Goal: Transaction & Acquisition: Purchase product/service

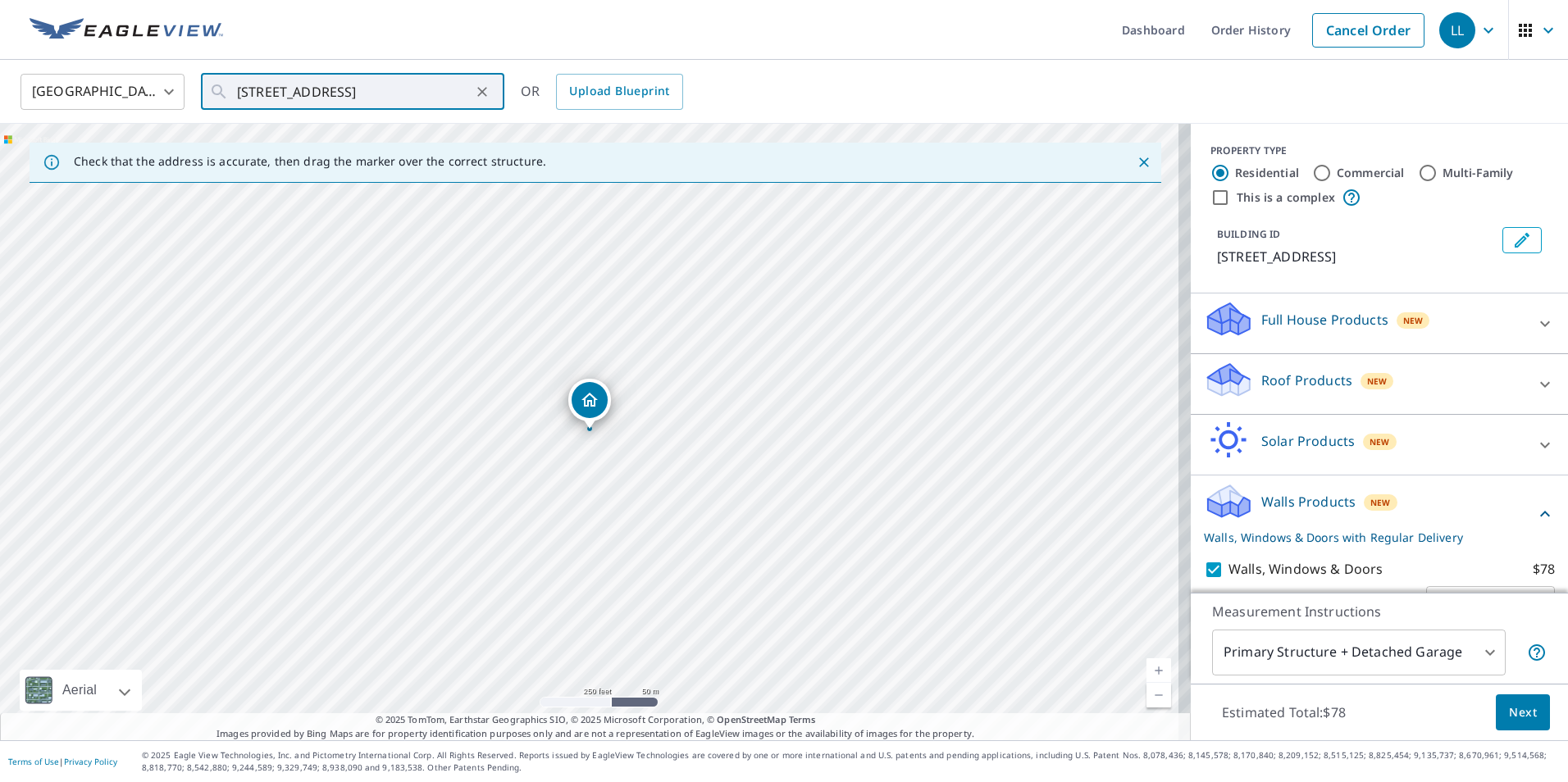
scroll to position [89, 0]
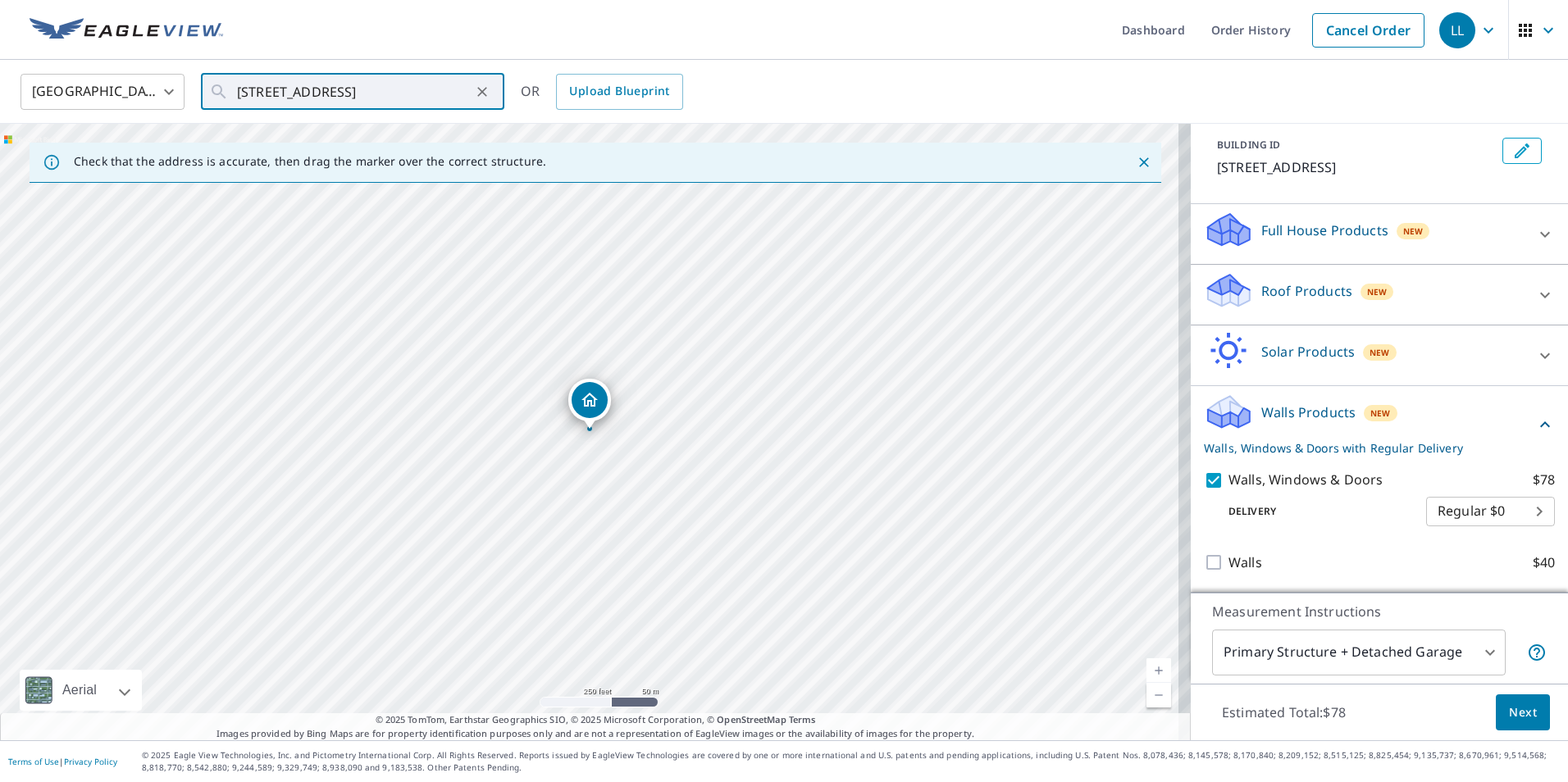
click at [274, 92] on input "[STREET_ADDRESS]" at bounding box center [353, 92] width 233 height 46
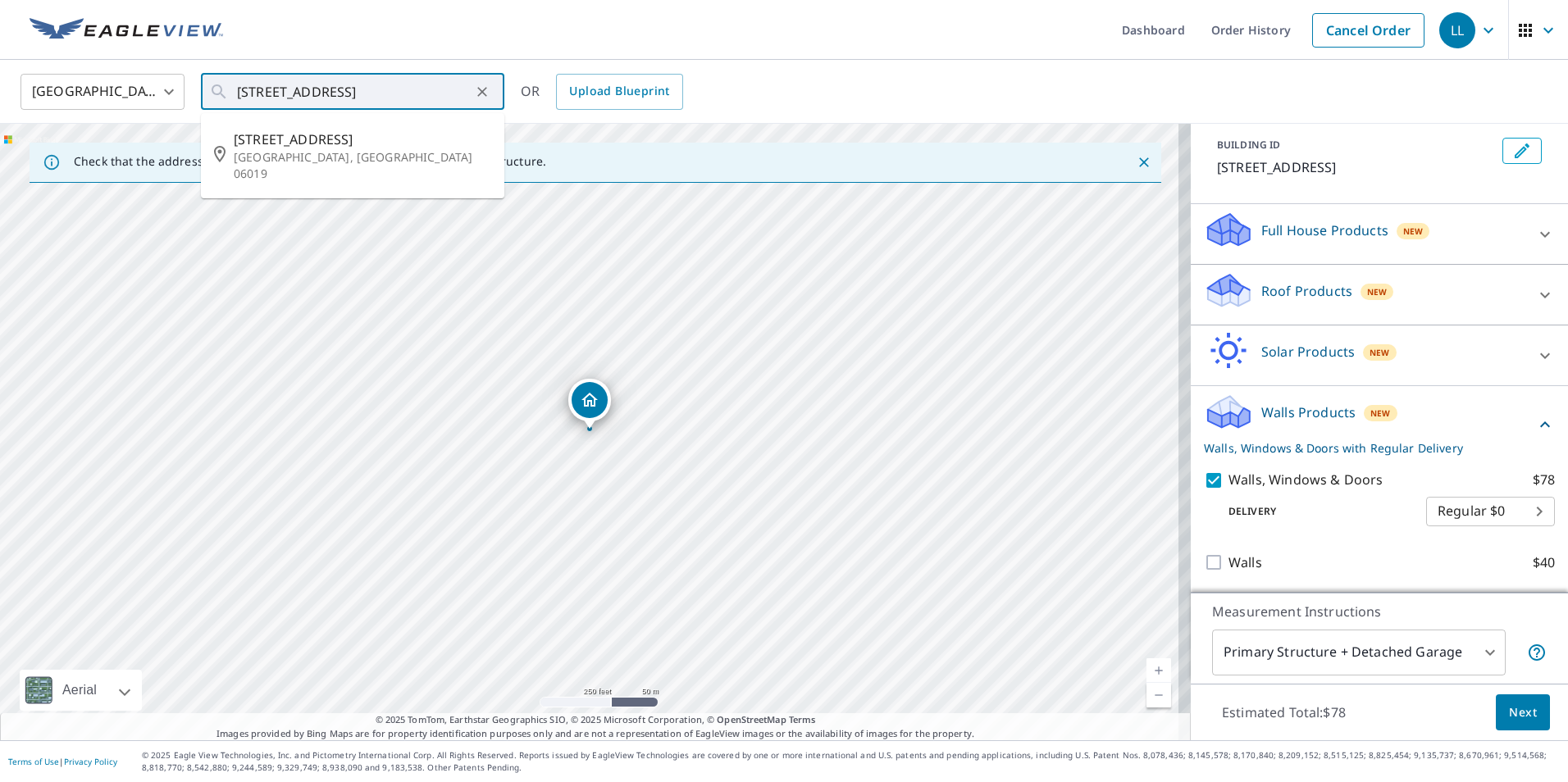
type input "[STREET_ADDRESS]"
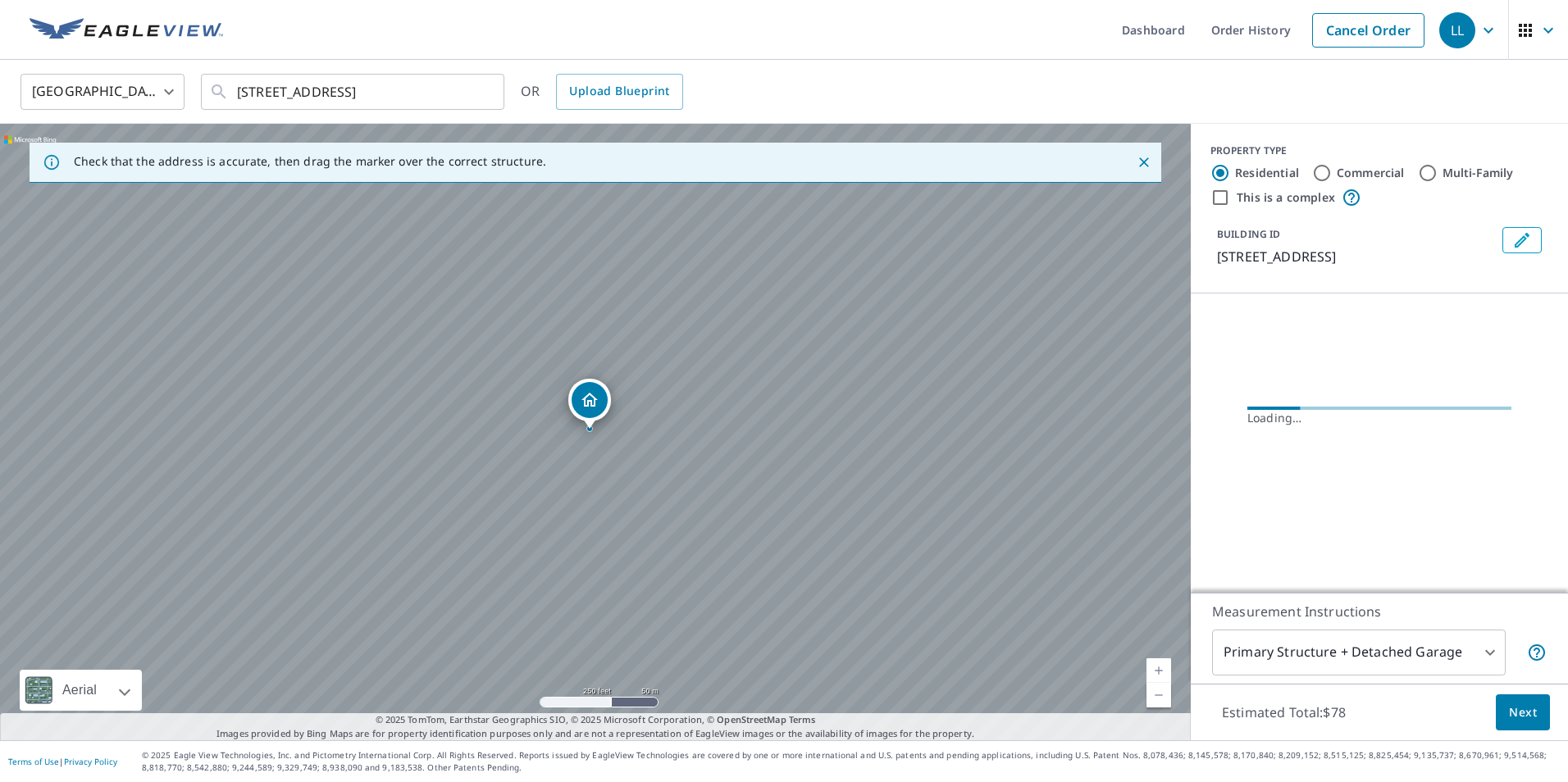
scroll to position [0, 0]
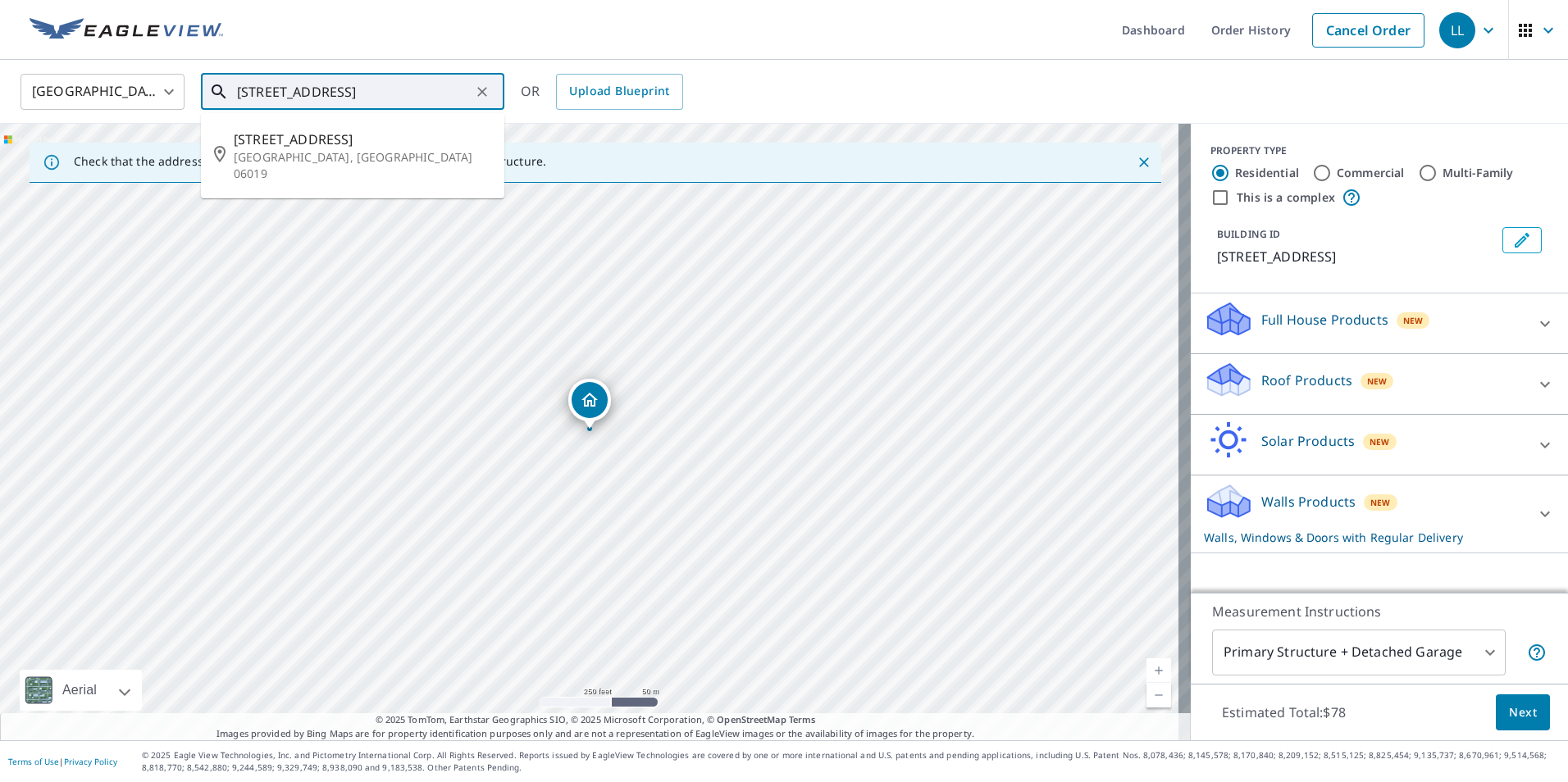
click at [441, 100] on input "[STREET_ADDRESS]" at bounding box center [353, 92] width 233 height 46
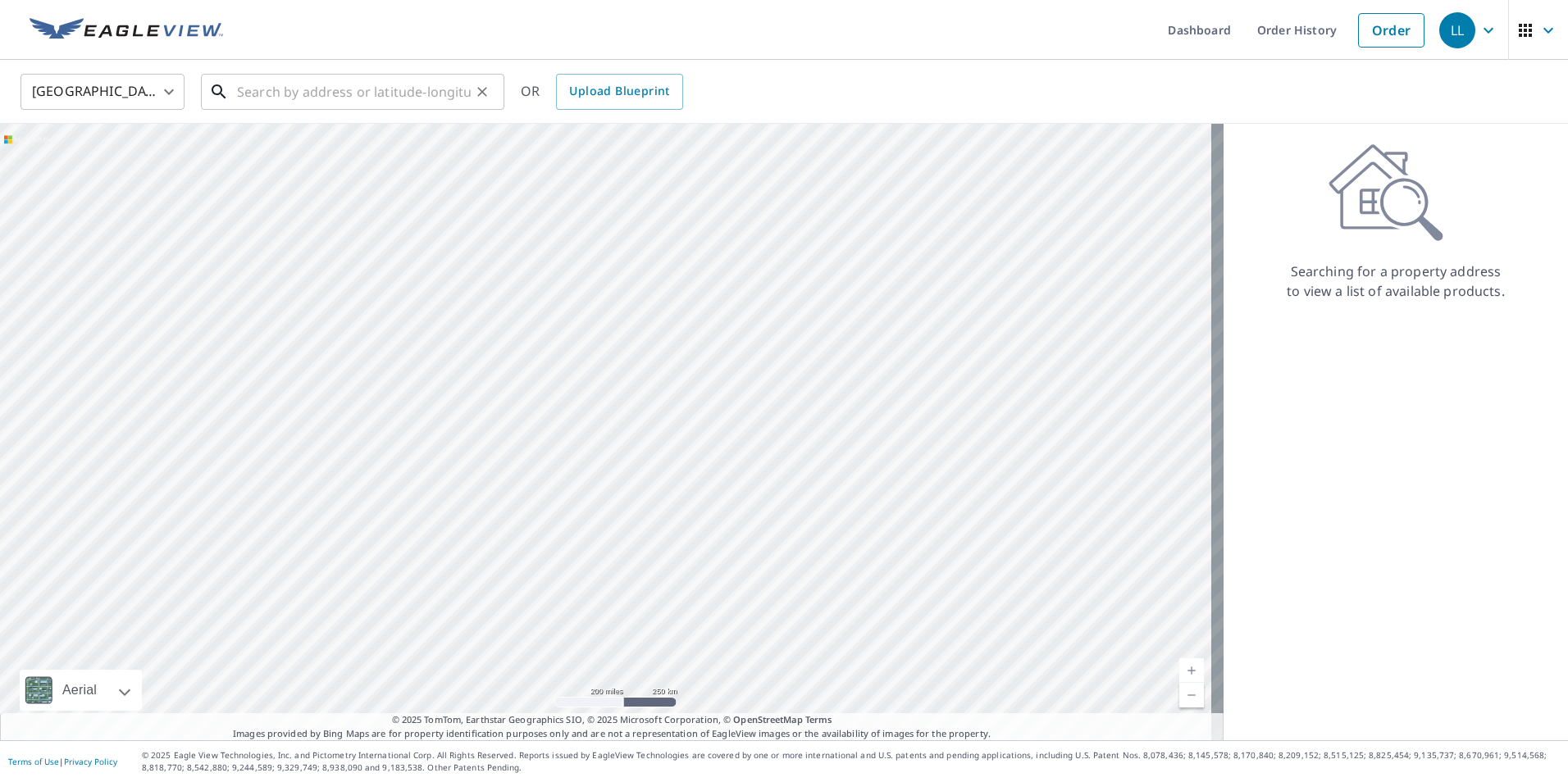
click at [326, 89] on input "text" at bounding box center [353, 92] width 233 height 46
paste input "[STREET_ADDRESS]"
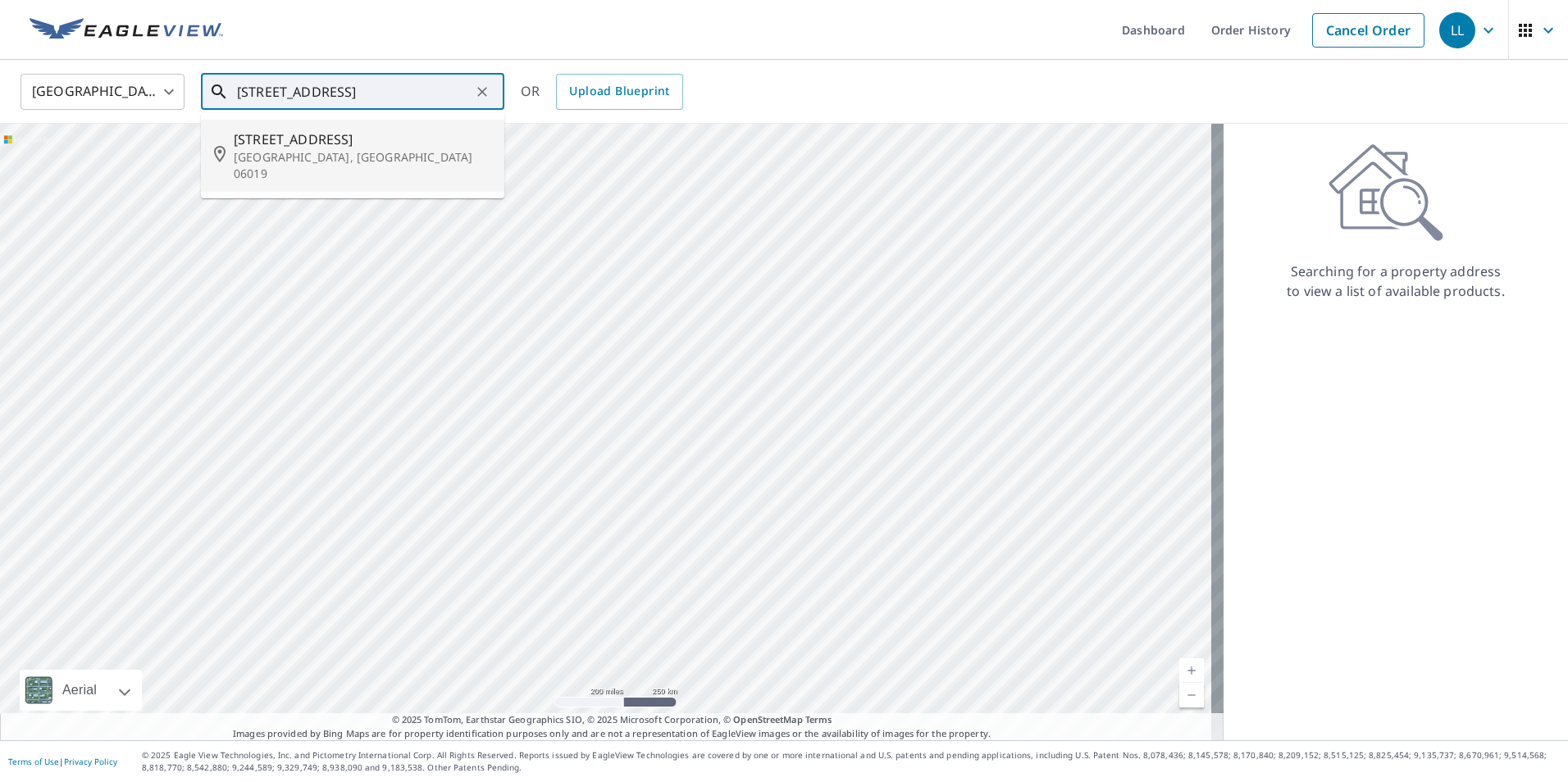
click at [450, 84] on input "[STREET_ADDRESS]" at bounding box center [353, 92] width 233 height 46
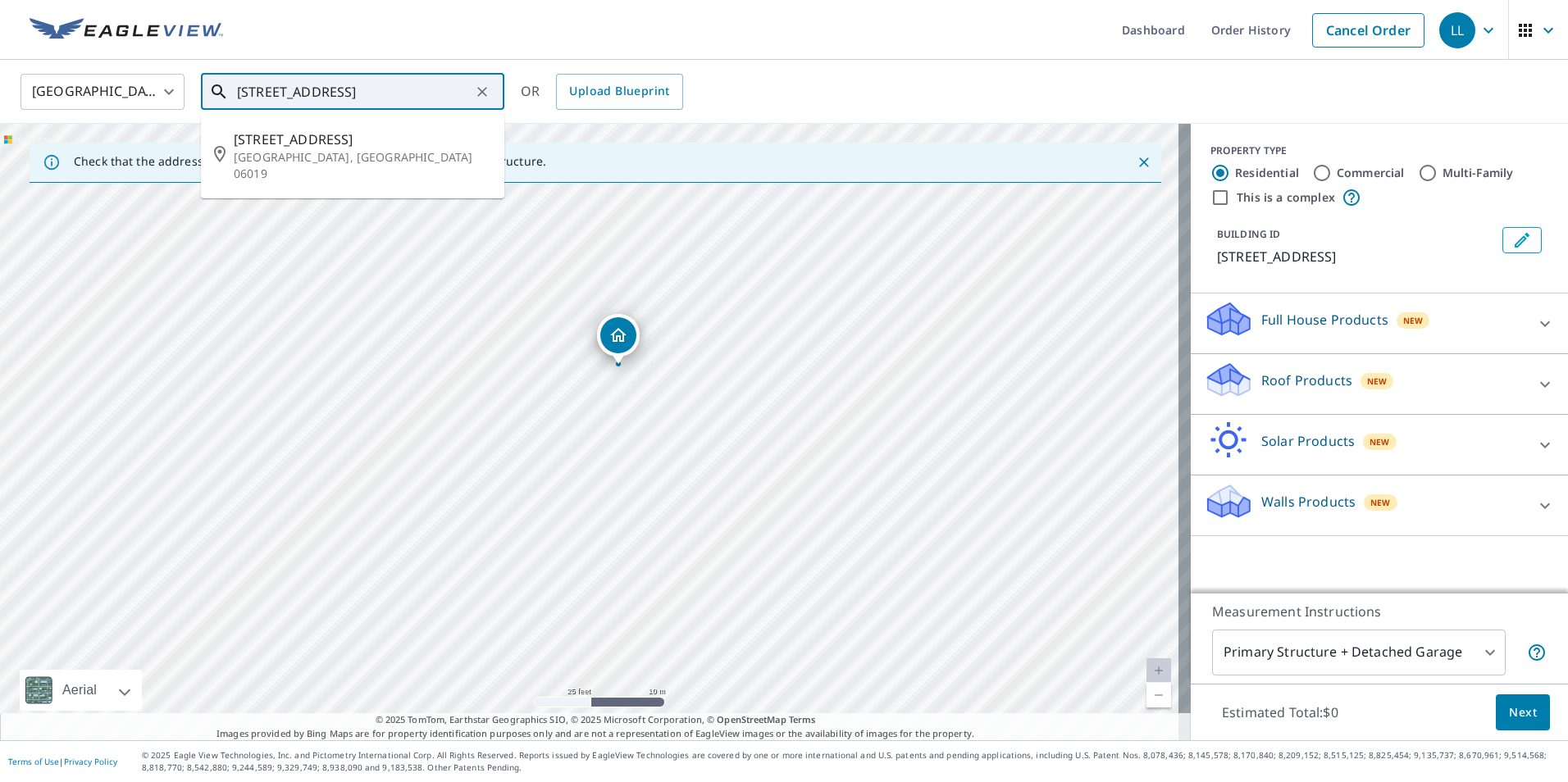
click at [370, 85] on input "7 Queen's Peak Rd Canton, CT 06019" at bounding box center [353, 92] width 233 height 46
click at [361, 93] on input "7 Queen's Peak Rd Canton, CT 06019" at bounding box center [353, 92] width 233 height 46
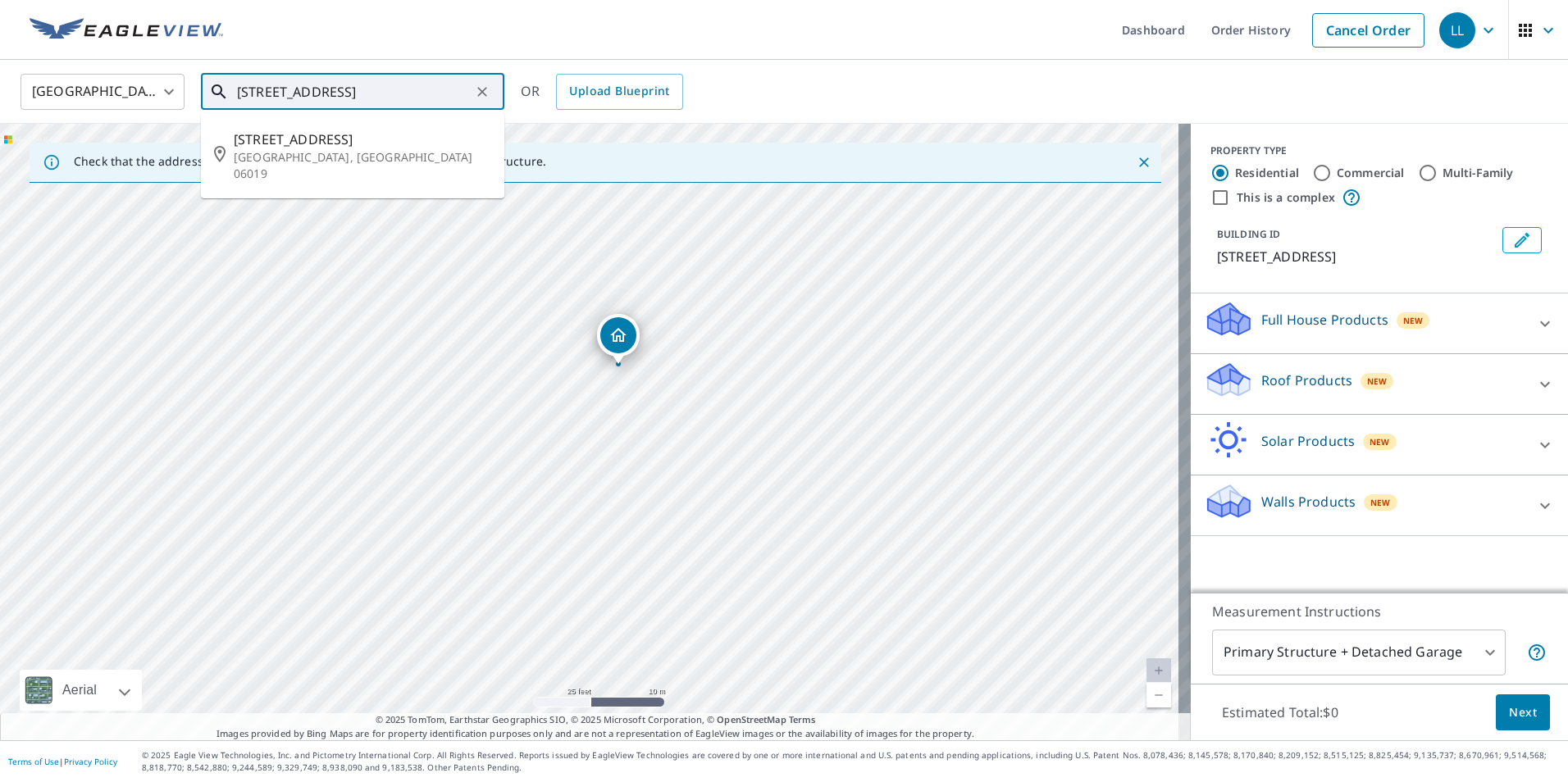
click at [361, 93] on input "7 Queen's Peak Rd Canton, CT 06019" at bounding box center [353, 92] width 233 height 46
paste input "s Peak rd canton ct"
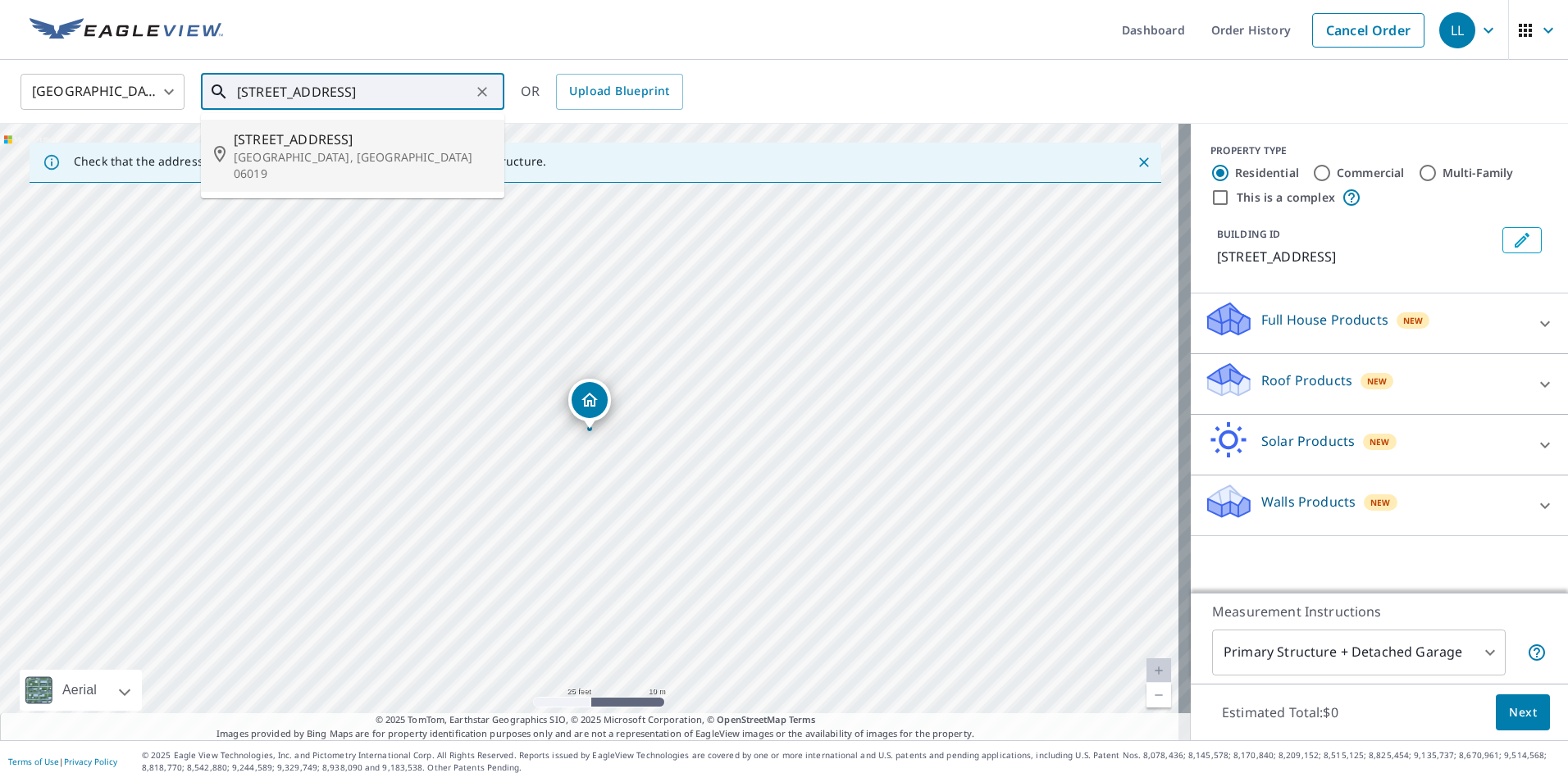
click at [311, 142] on span "[STREET_ADDRESS]" at bounding box center [362, 139] width 257 height 20
type input "7 Queen's Peak Rd Canton, CT 06019"
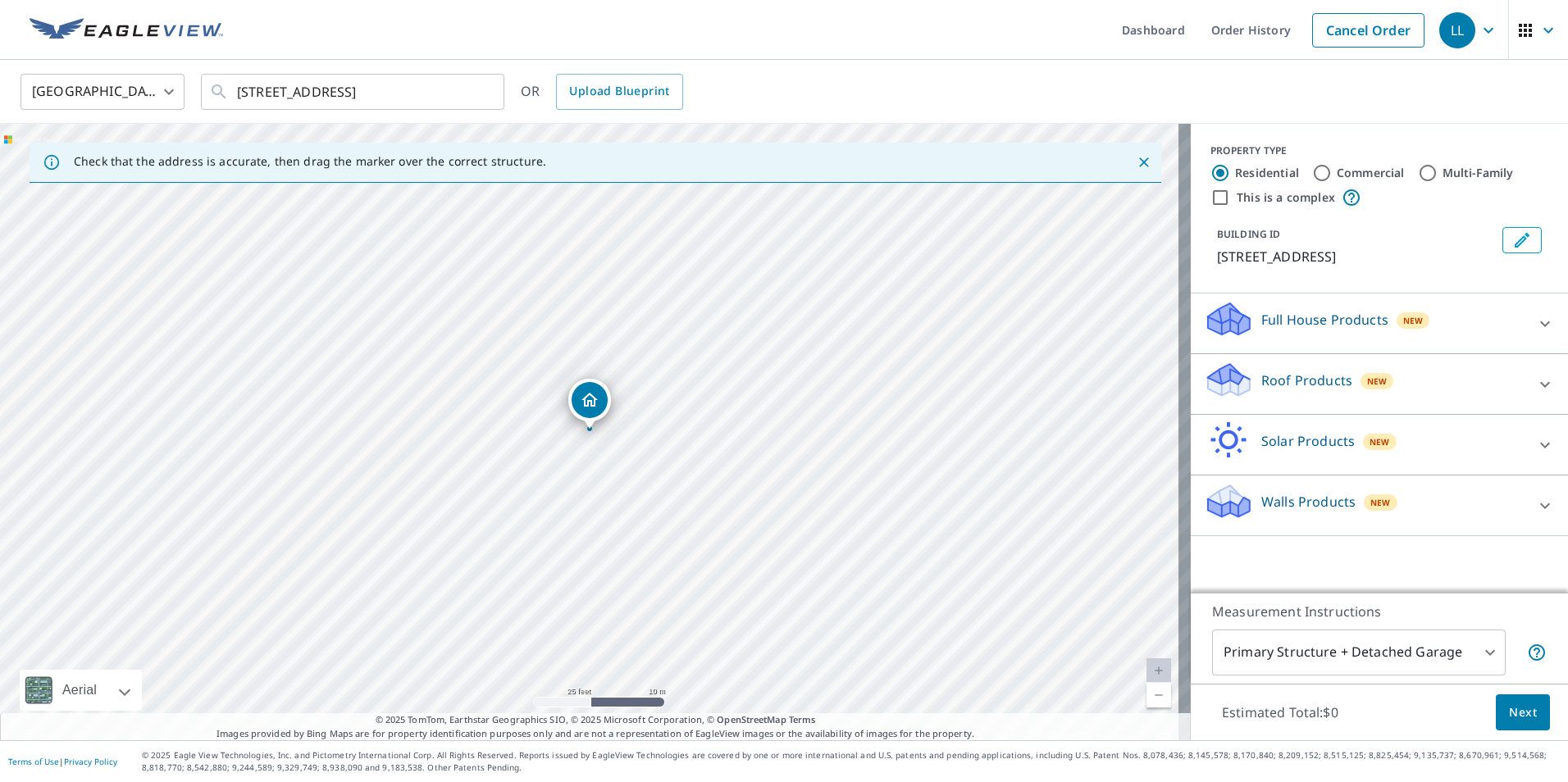
click at [1538, 500] on icon at bounding box center [1544, 505] width 20 height 20
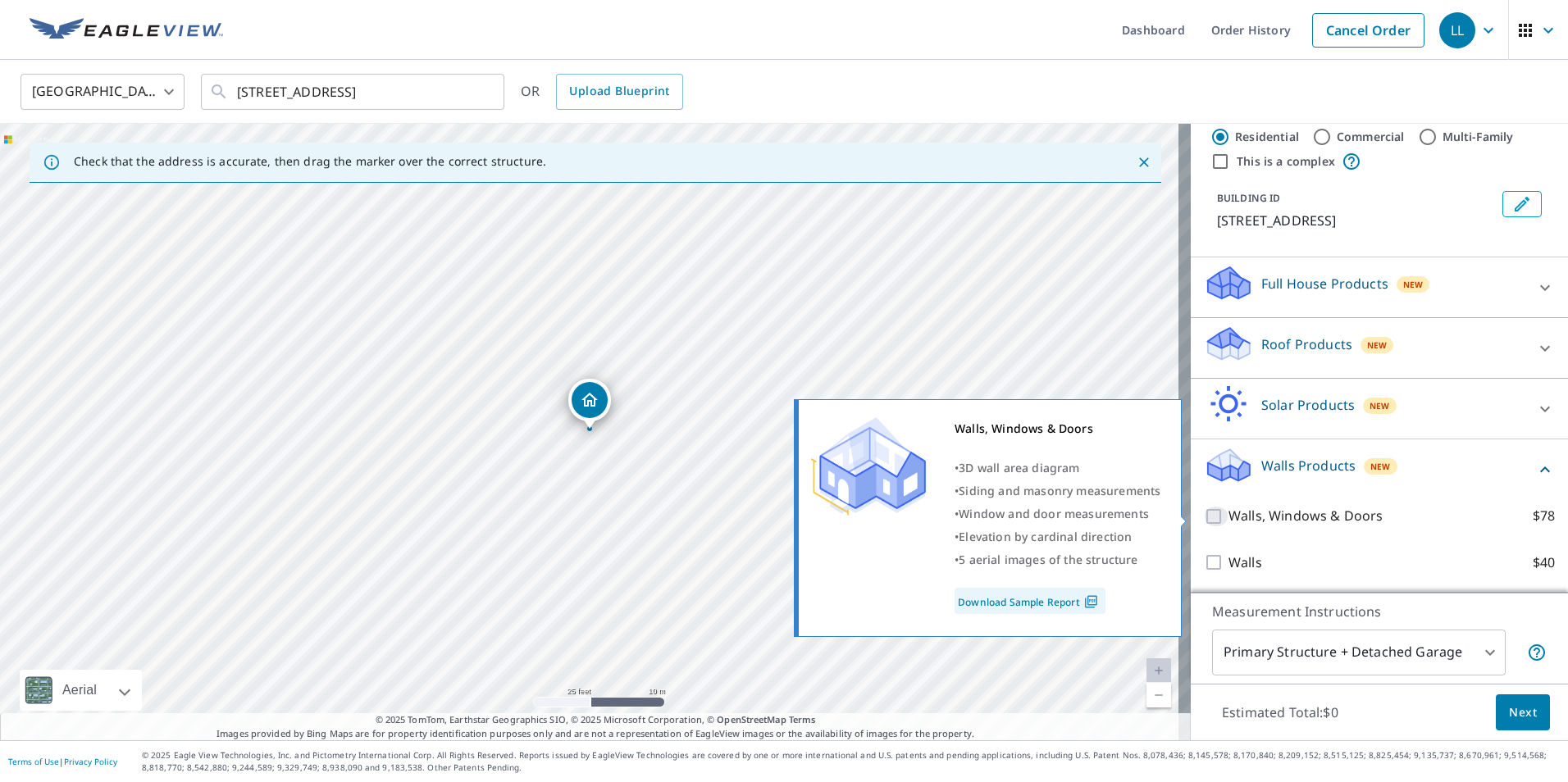
click at [1203, 515] on input "Walls, Windows & Doors $78" at bounding box center [1215, 516] width 25 height 20
checkbox input "true"
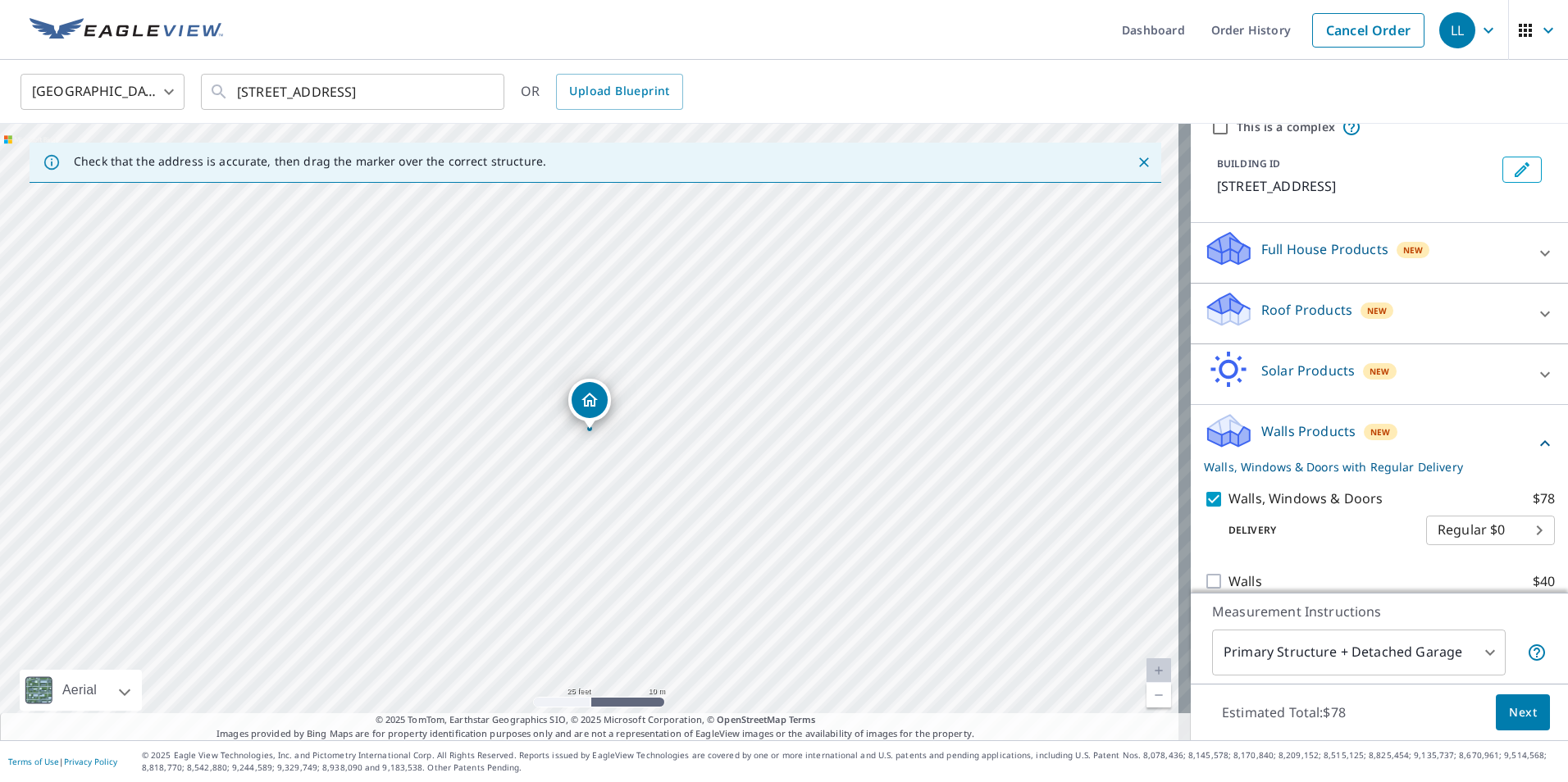
scroll to position [89, 0]
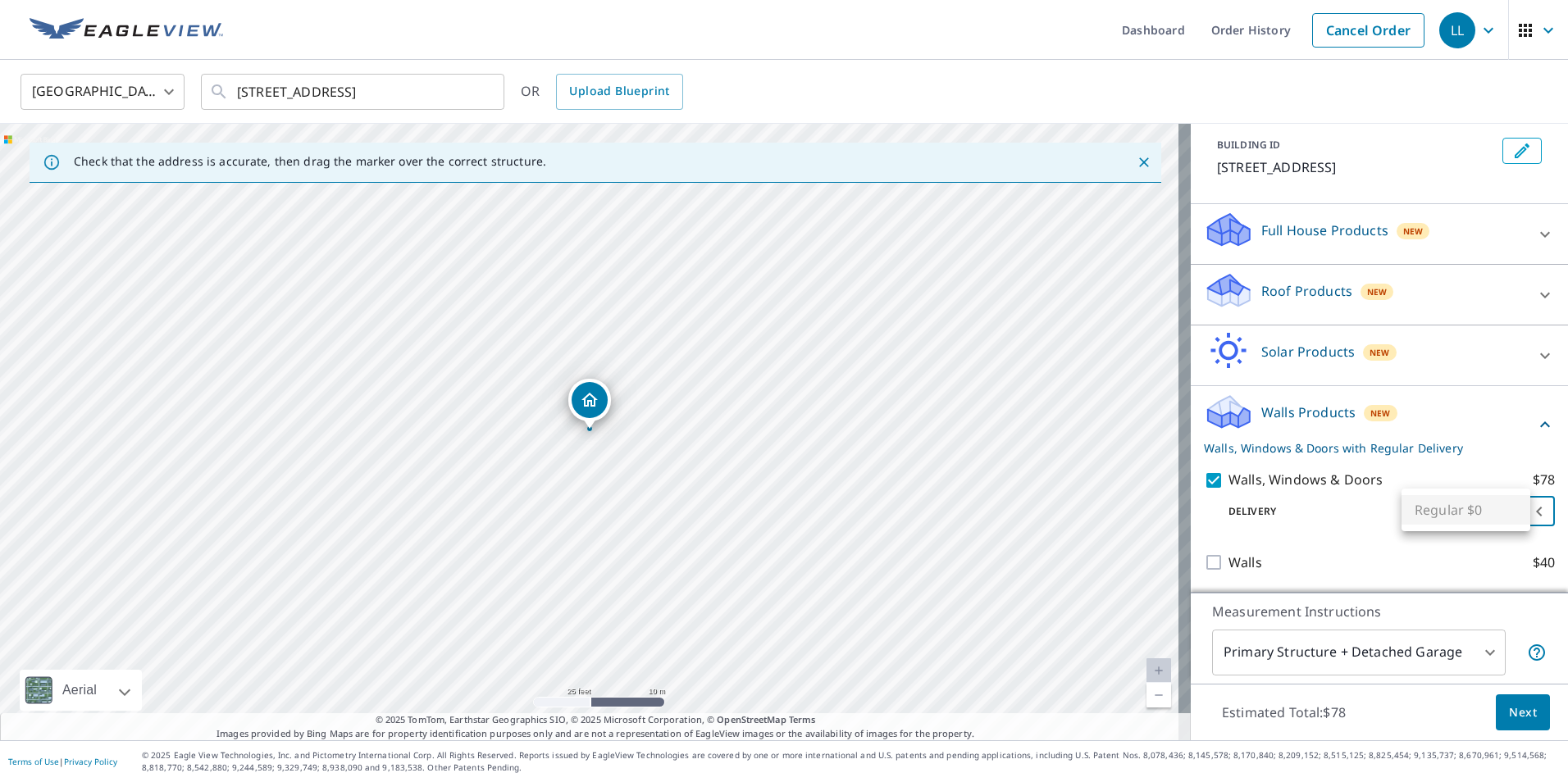
click at [1474, 516] on body "LL LL Dashboard Order History Cancel Order LL United States US ​ 7 Queen's Peak…" at bounding box center [784, 391] width 1568 height 782
click at [1474, 516] on ul "Regular $0" at bounding box center [1465, 510] width 129 height 43
click at [1512, 711] on div at bounding box center [784, 391] width 1568 height 782
click at [1518, 710] on span "Next" at bounding box center [1522, 713] width 28 height 20
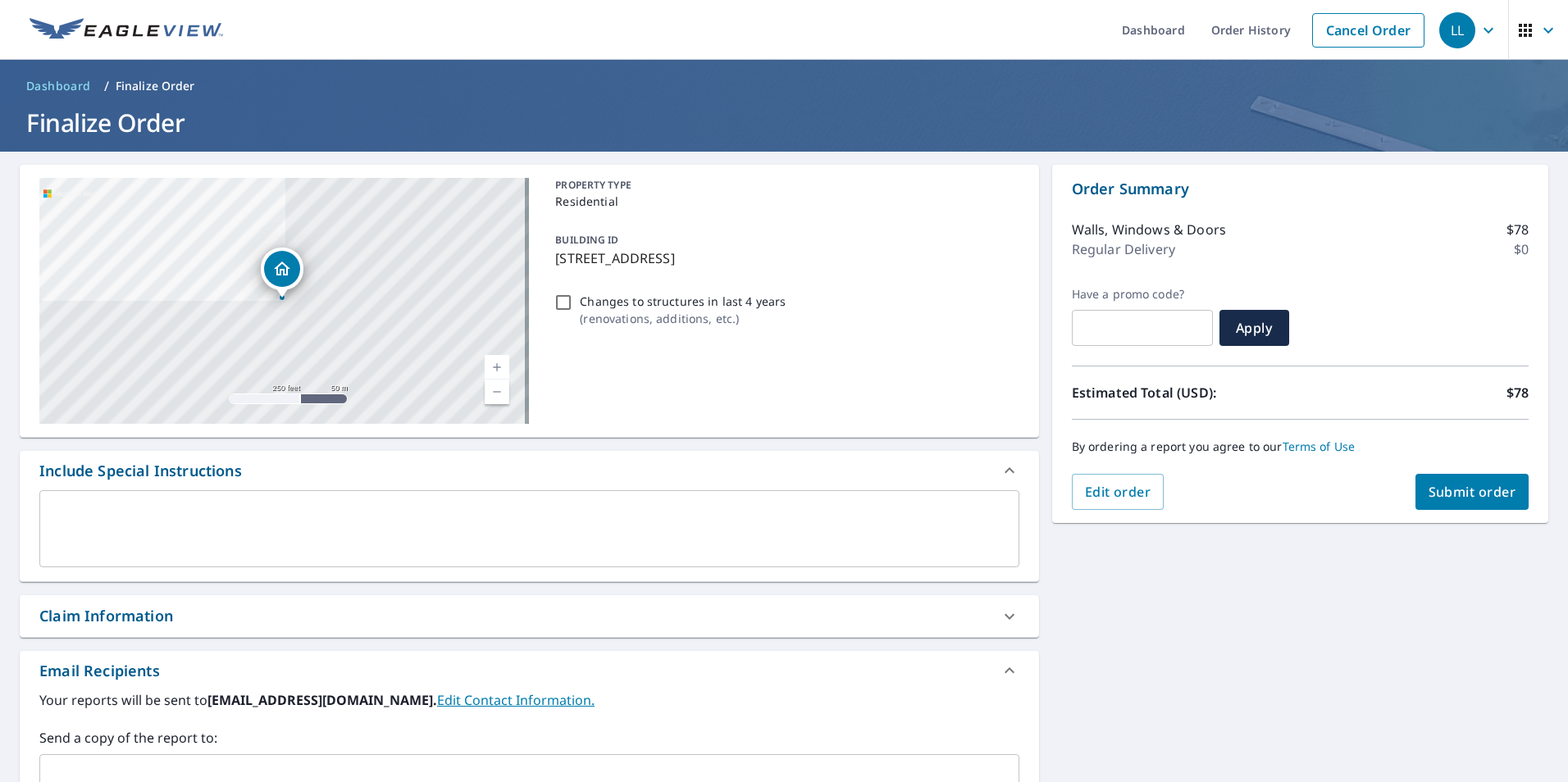
click at [557, 305] on input "Changes to structures in last 4 years ( renovations, additions, etc. )" at bounding box center [563, 302] width 20 height 20
checkbox input "true"
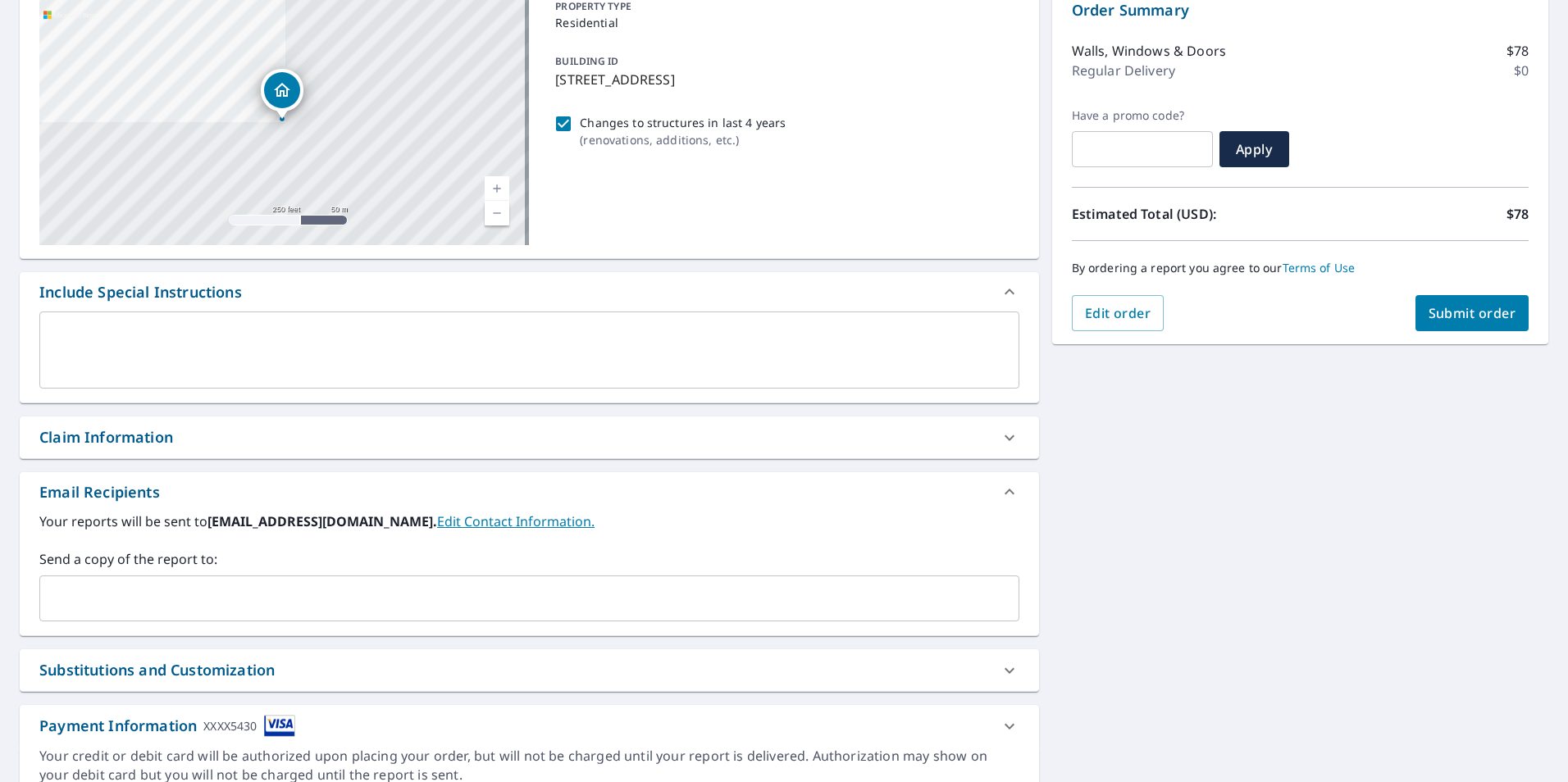
scroll to position [246, 0]
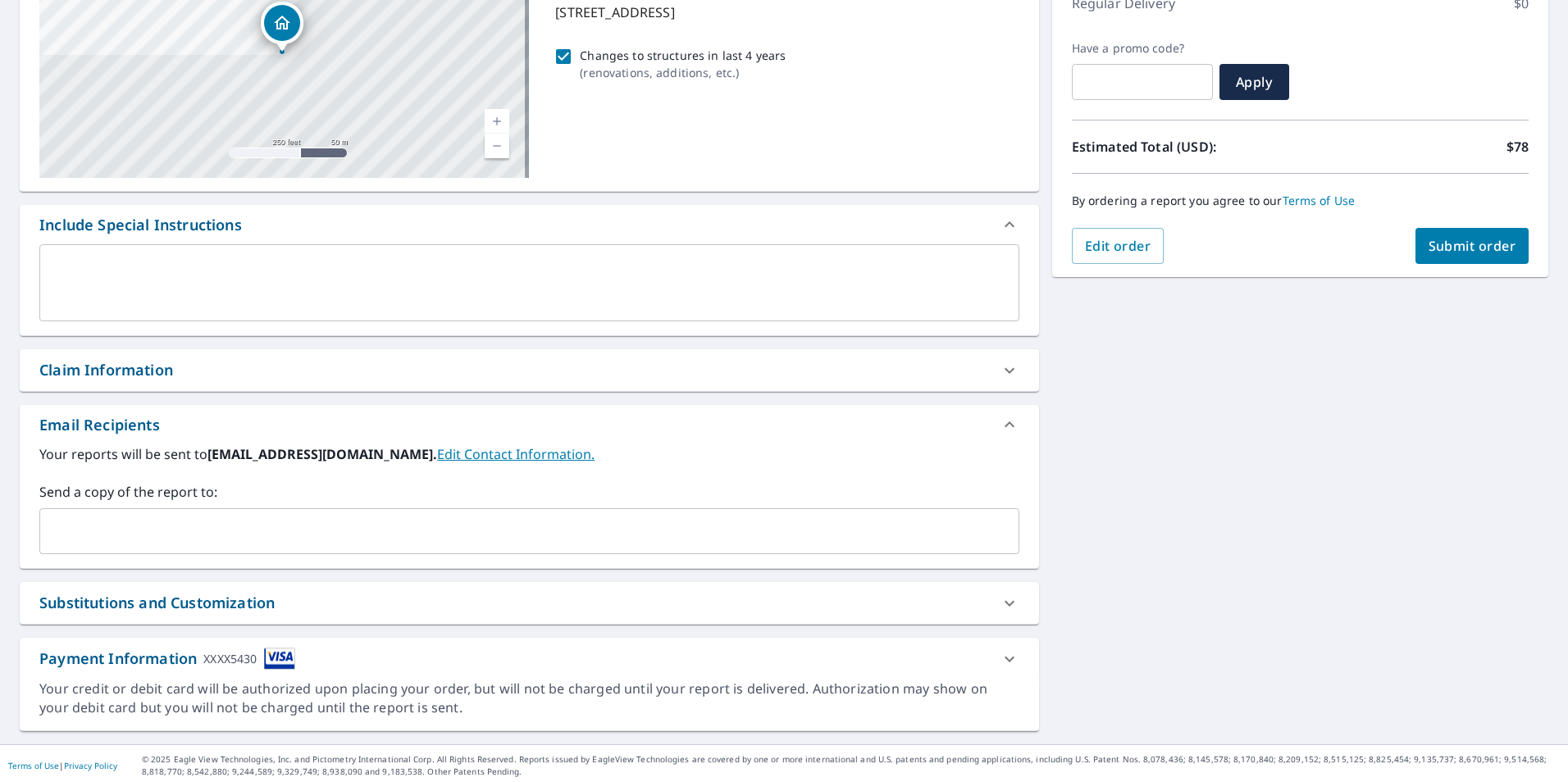
click at [112, 533] on input "text" at bounding box center [517, 531] width 940 height 32
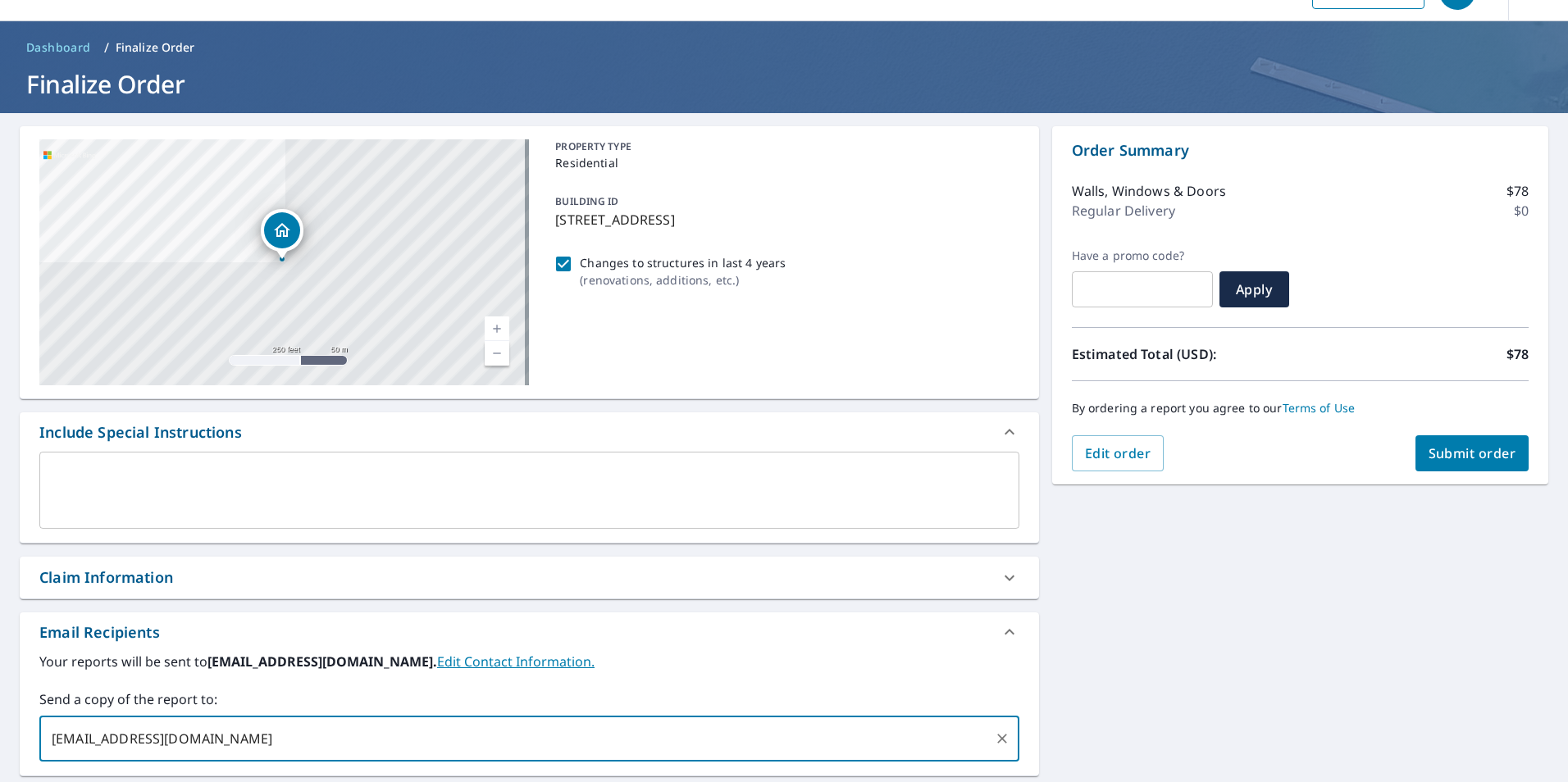
scroll to position [4, 0]
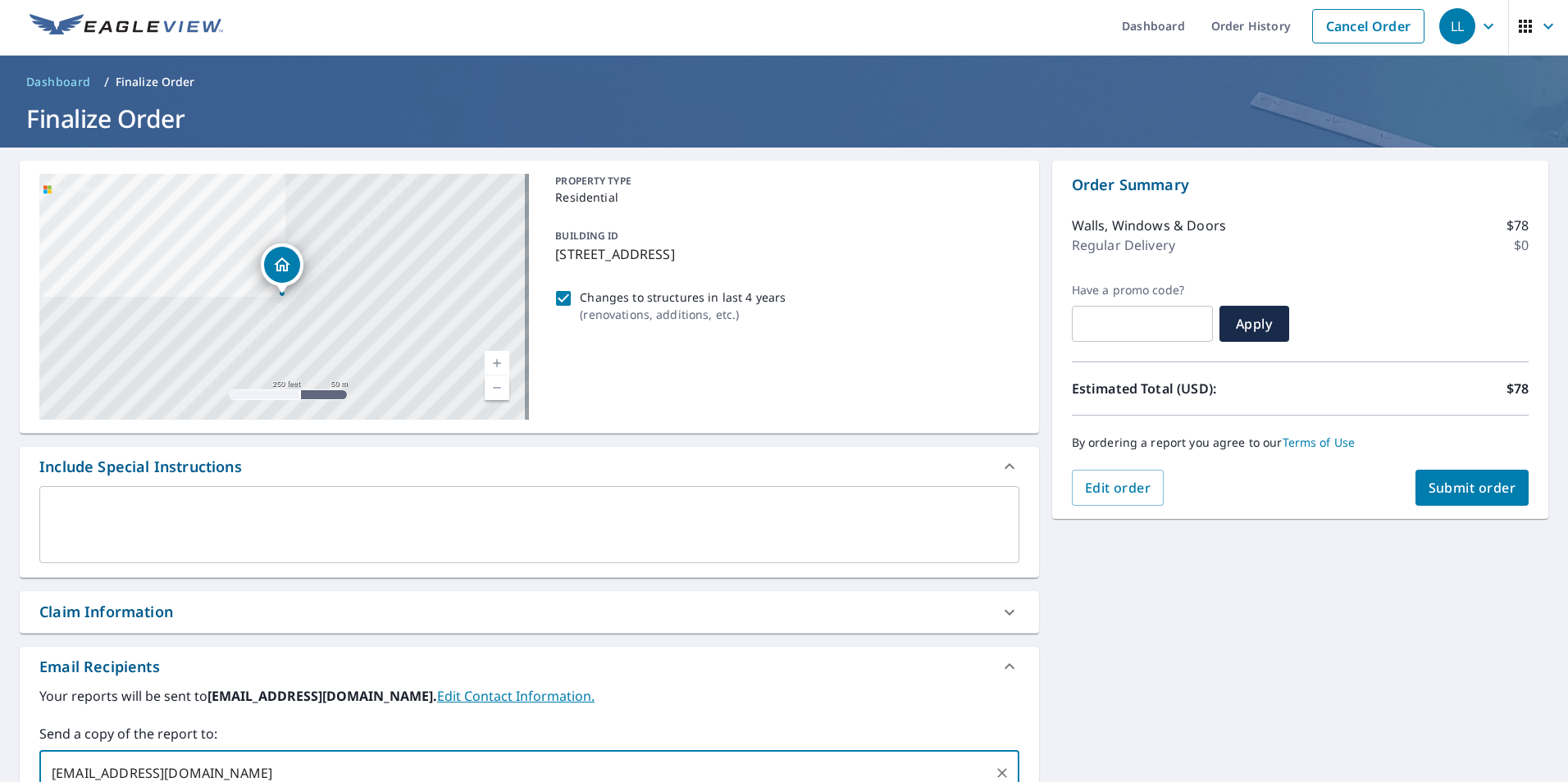
type input "info@bluerhinoroofingllc.com"
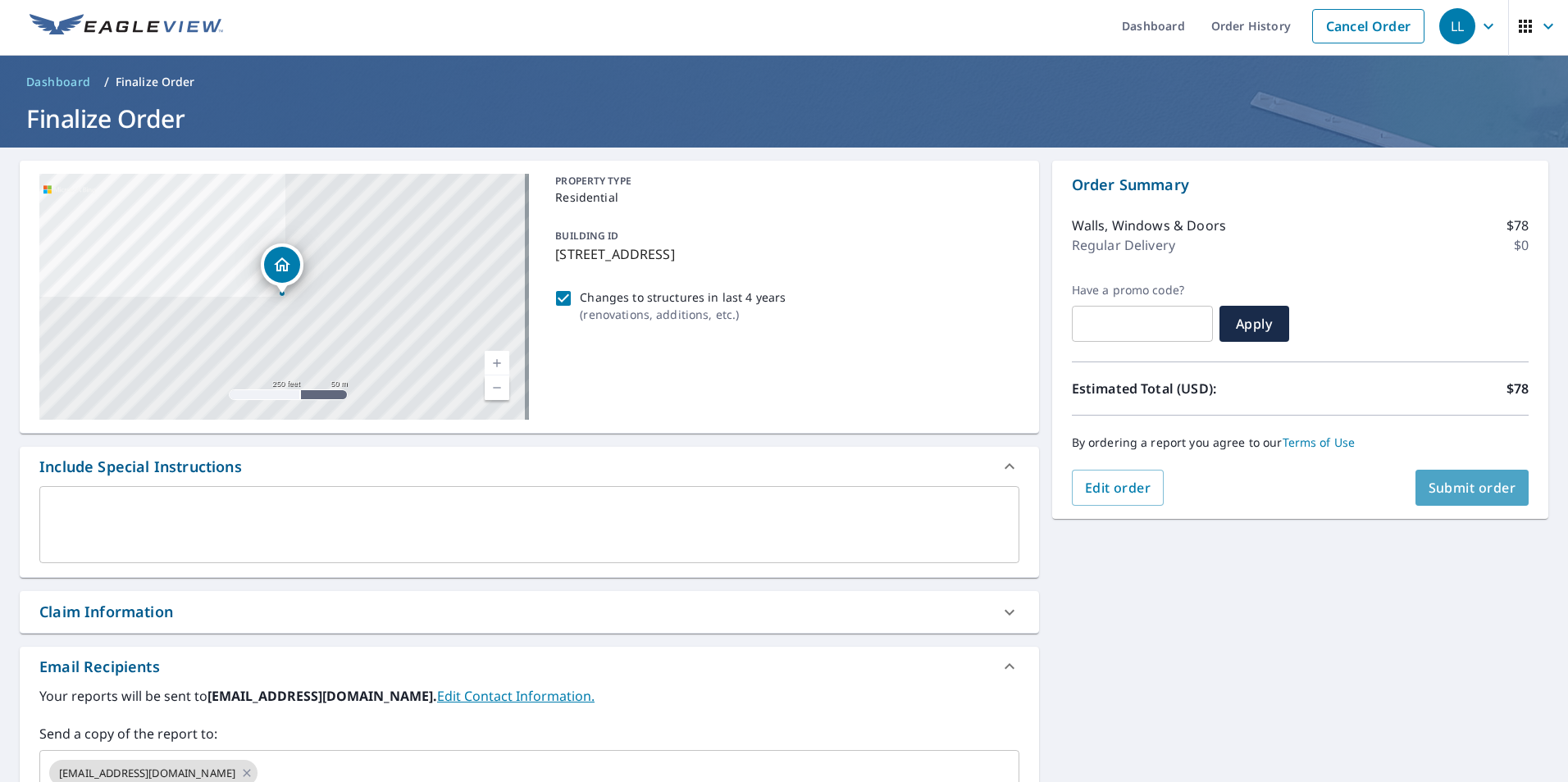
click at [1483, 488] on span "Submit order" at bounding box center [1472, 487] width 88 height 18
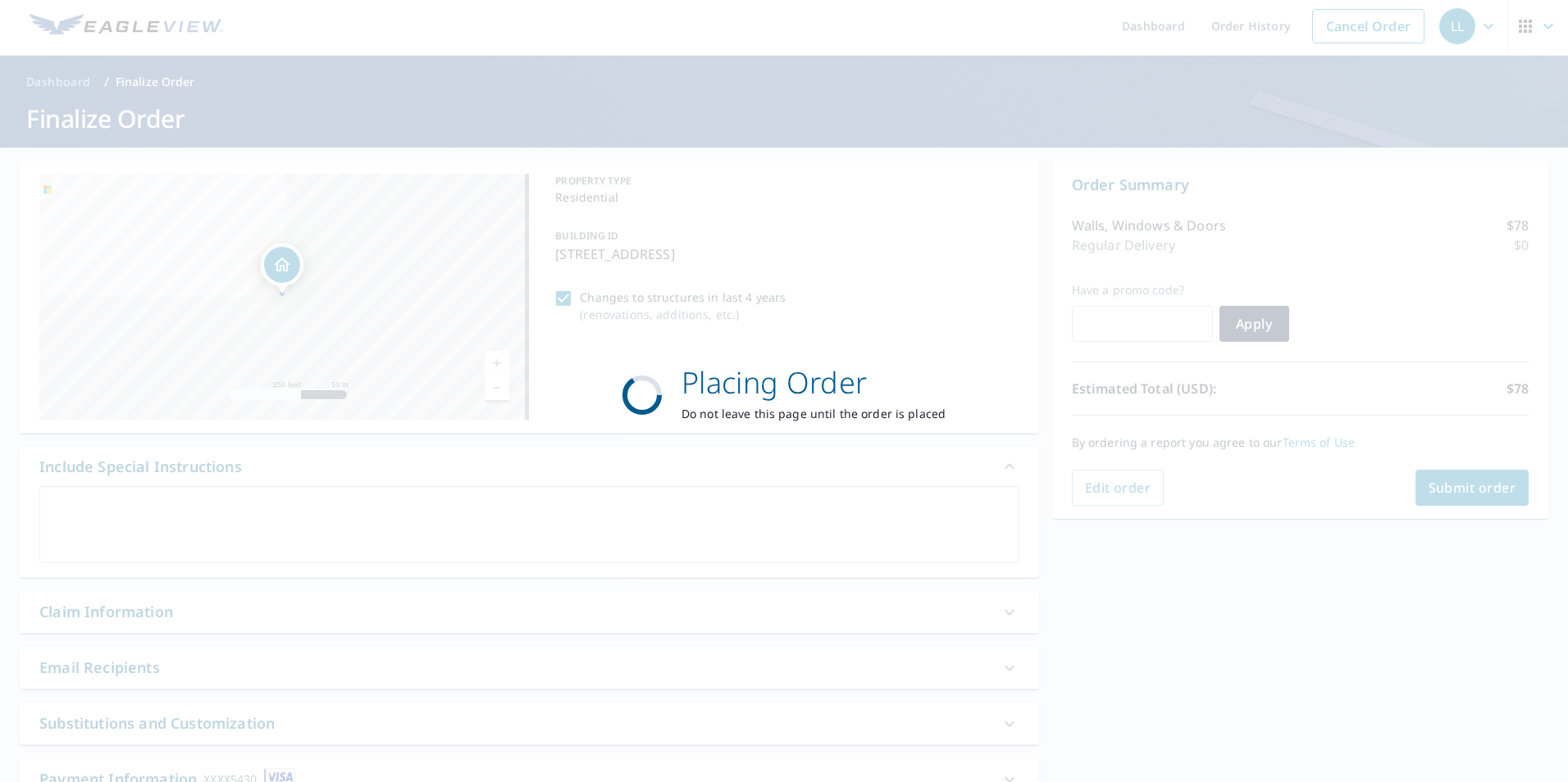
scroll to position [0, 0]
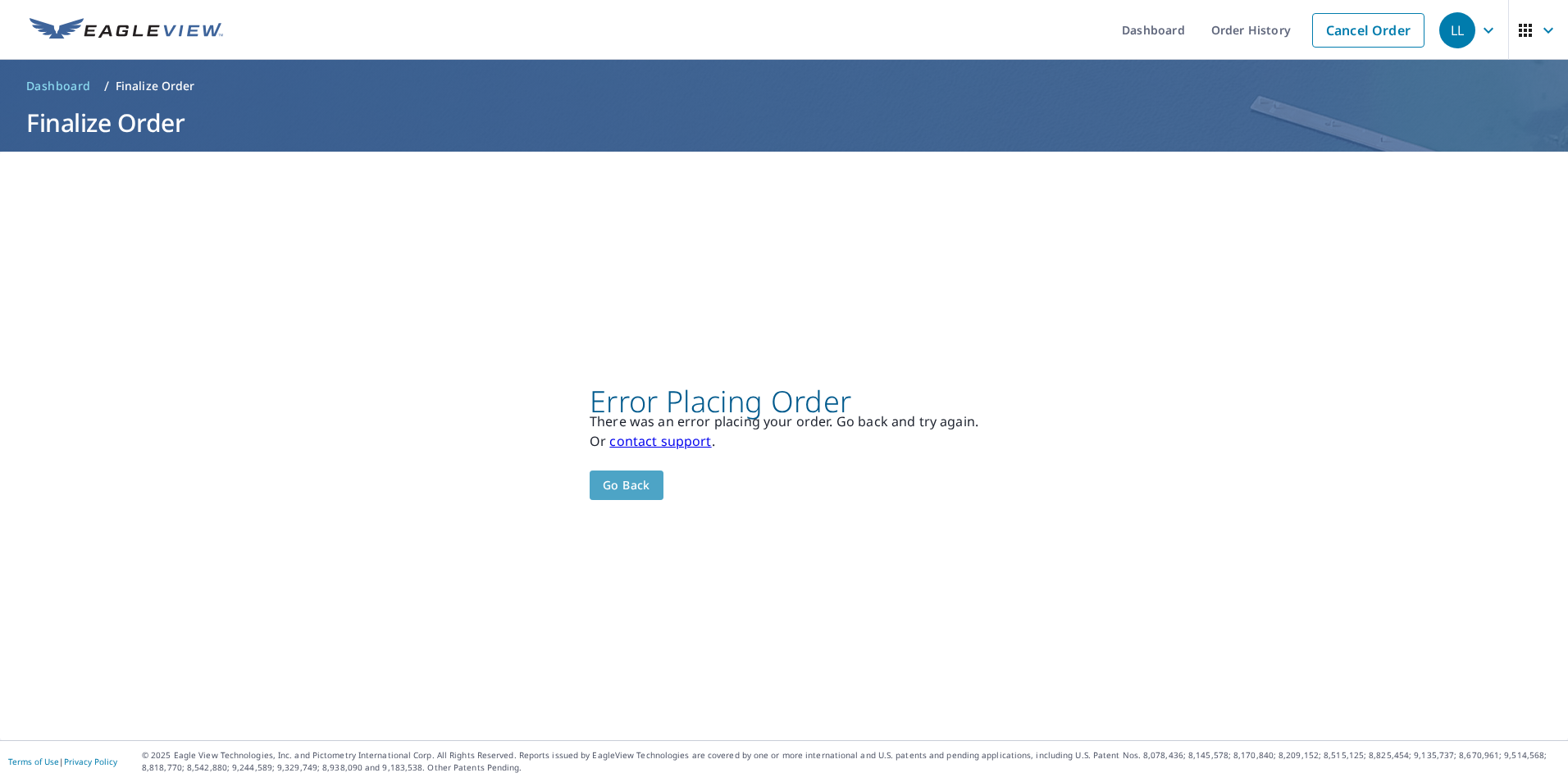
click at [616, 489] on span "Go back" at bounding box center [627, 486] width 48 height 20
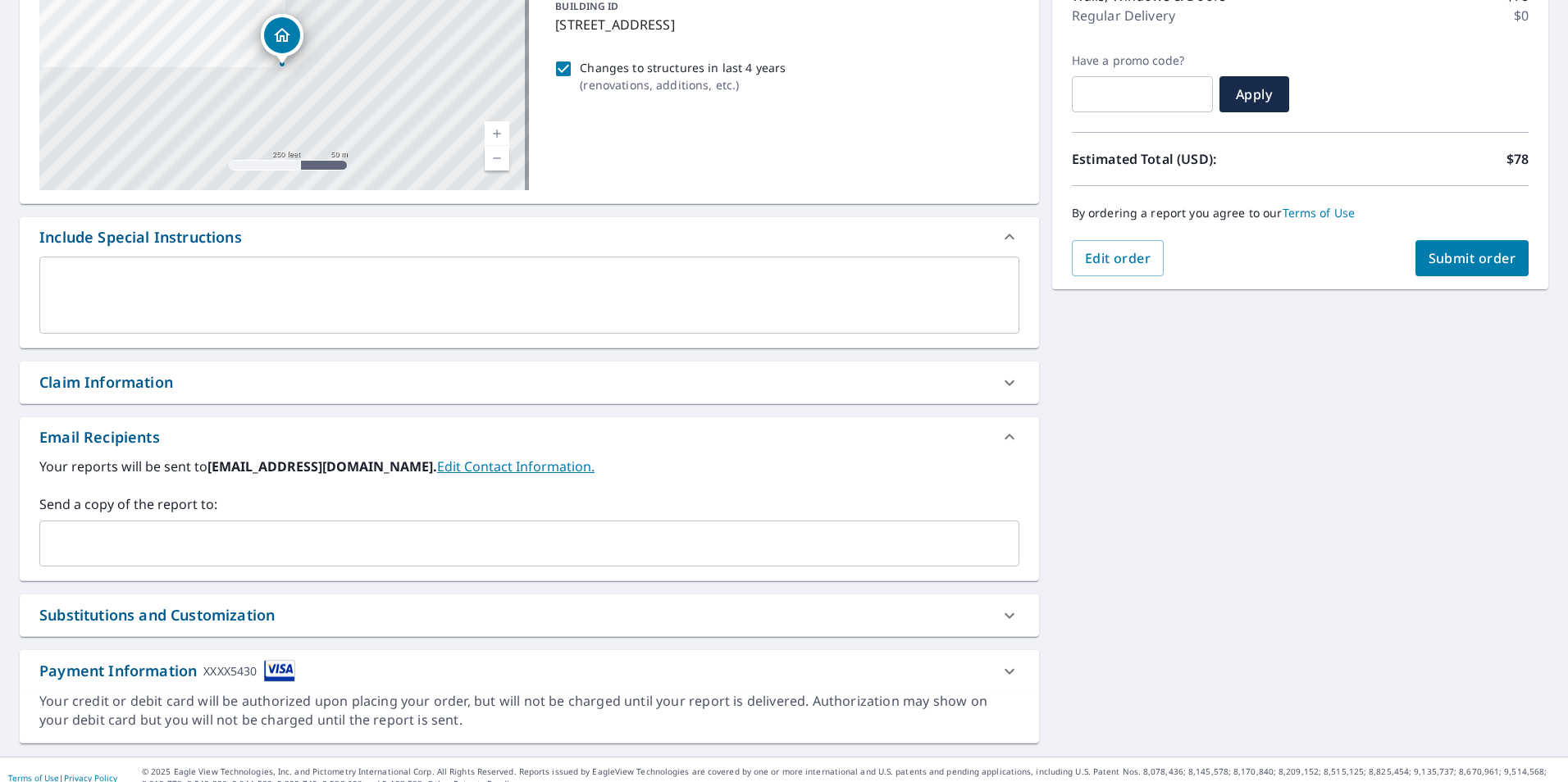
scroll to position [250, 0]
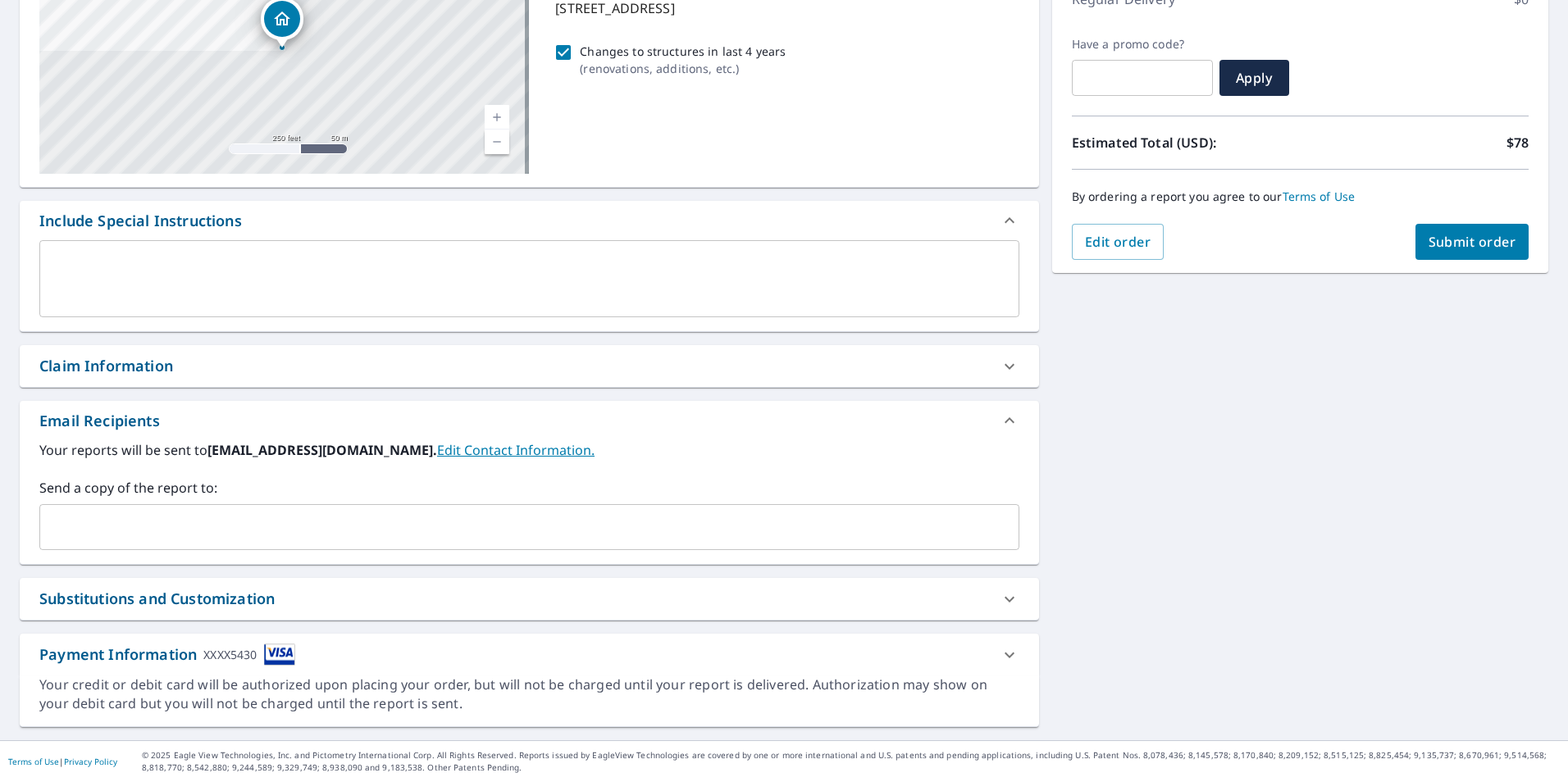
click at [1003, 652] on icon at bounding box center [1008, 655] width 20 height 20
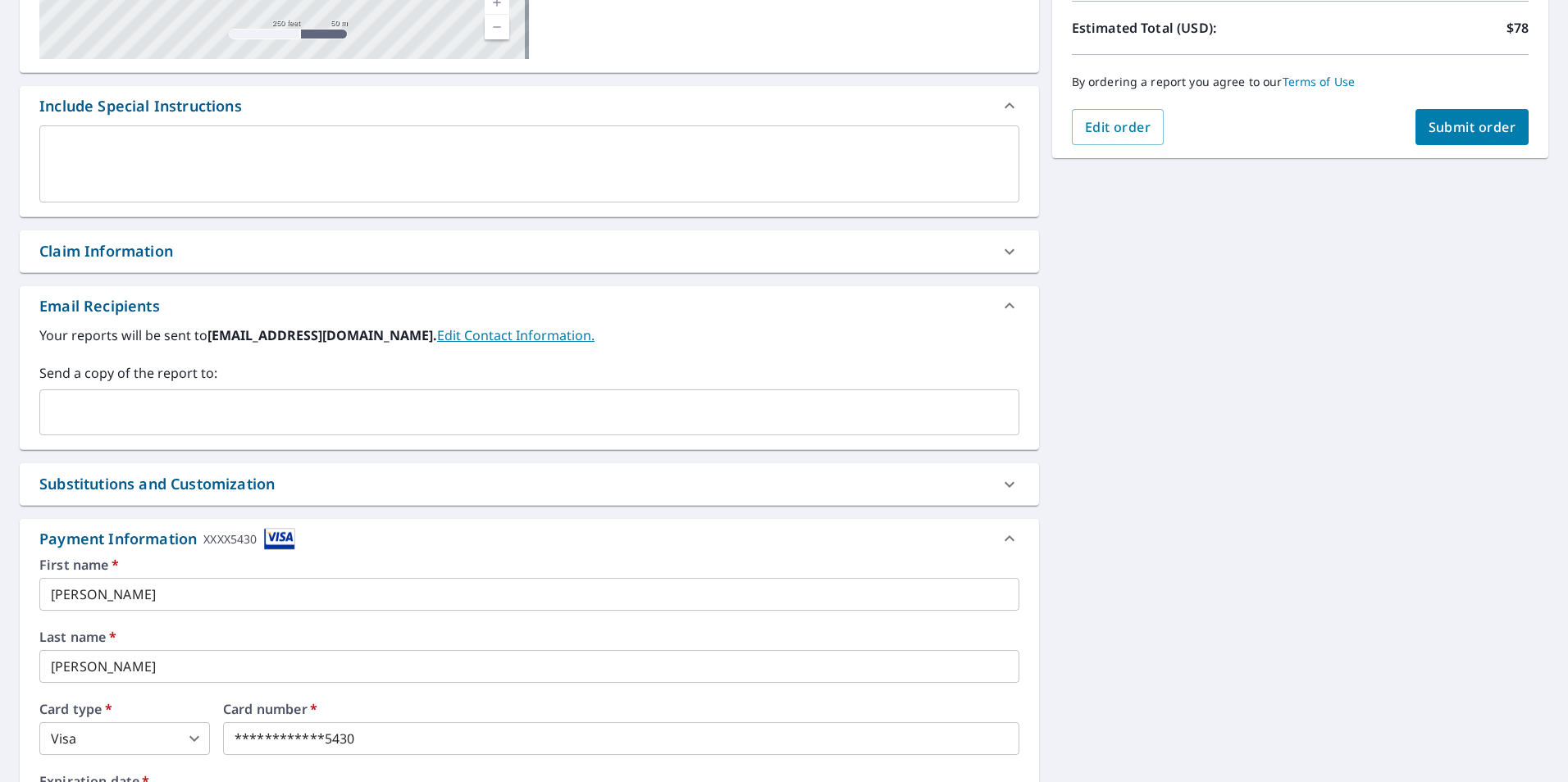
scroll to position [611, 0]
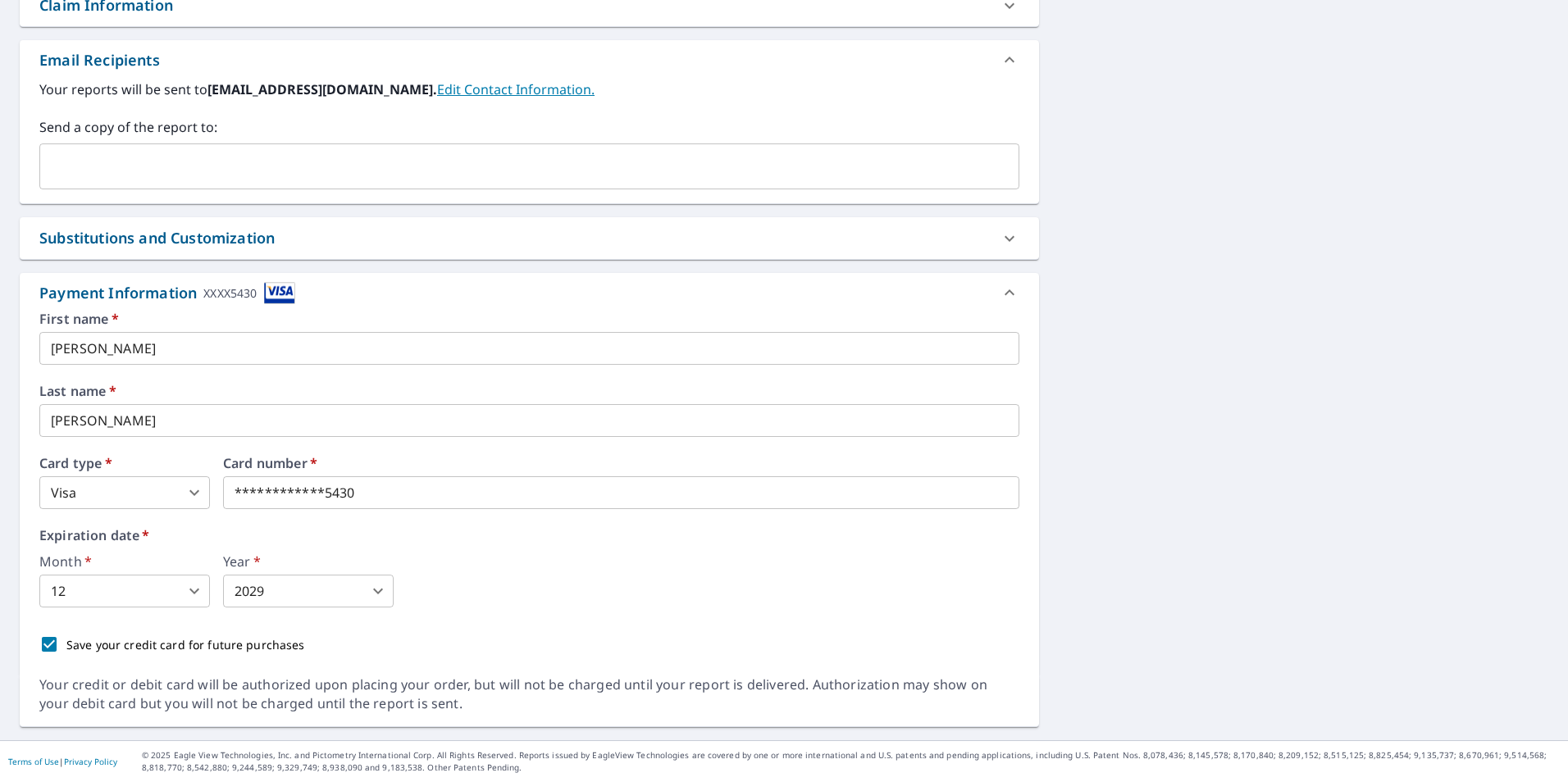
click at [242, 294] on div "XXXX5430" at bounding box center [230, 293] width 54 height 22
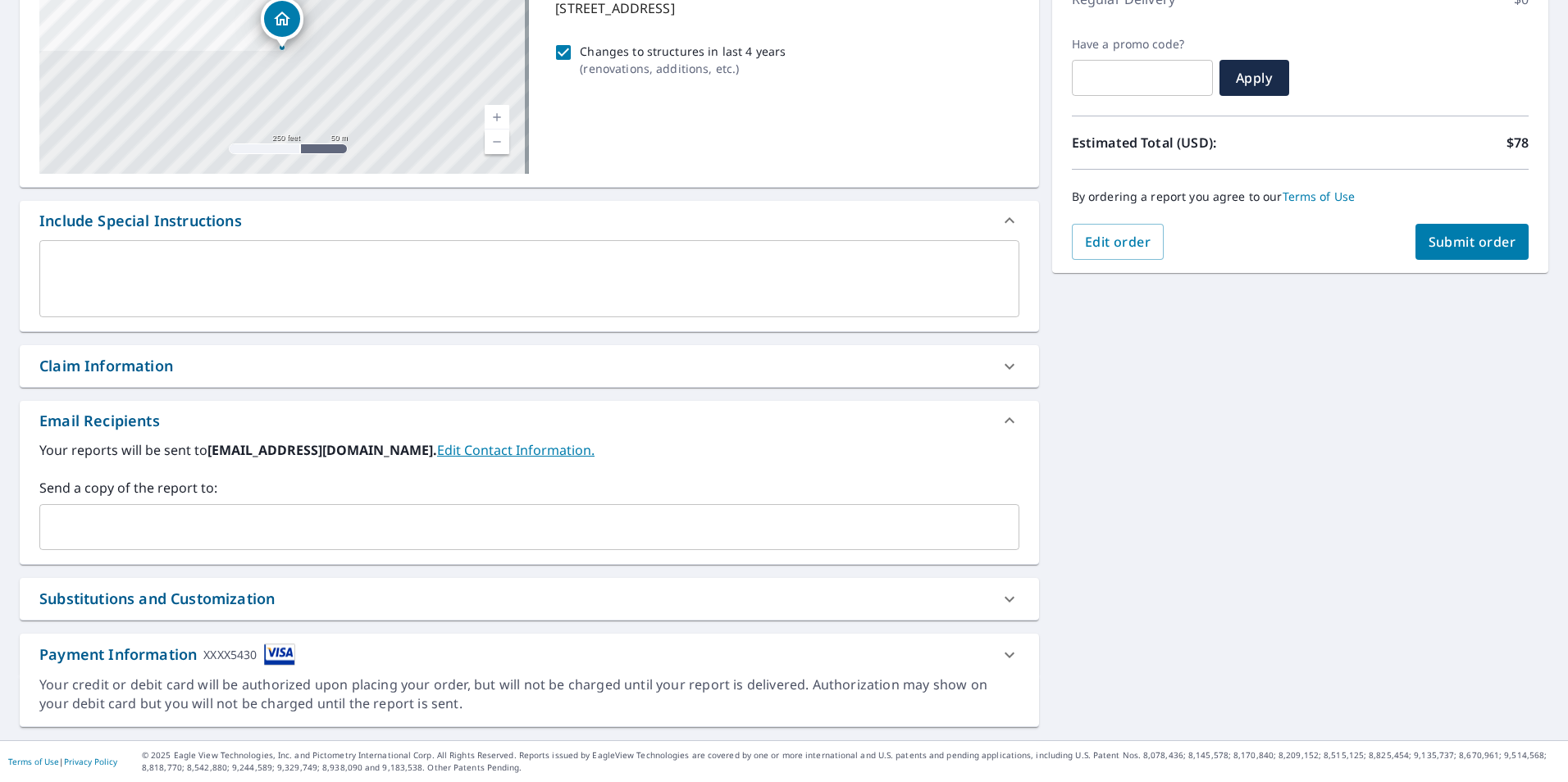
scroll to position [250, 0]
click at [407, 672] on div "Payment Information XXXX5430" at bounding box center [529, 654] width 1019 height 42
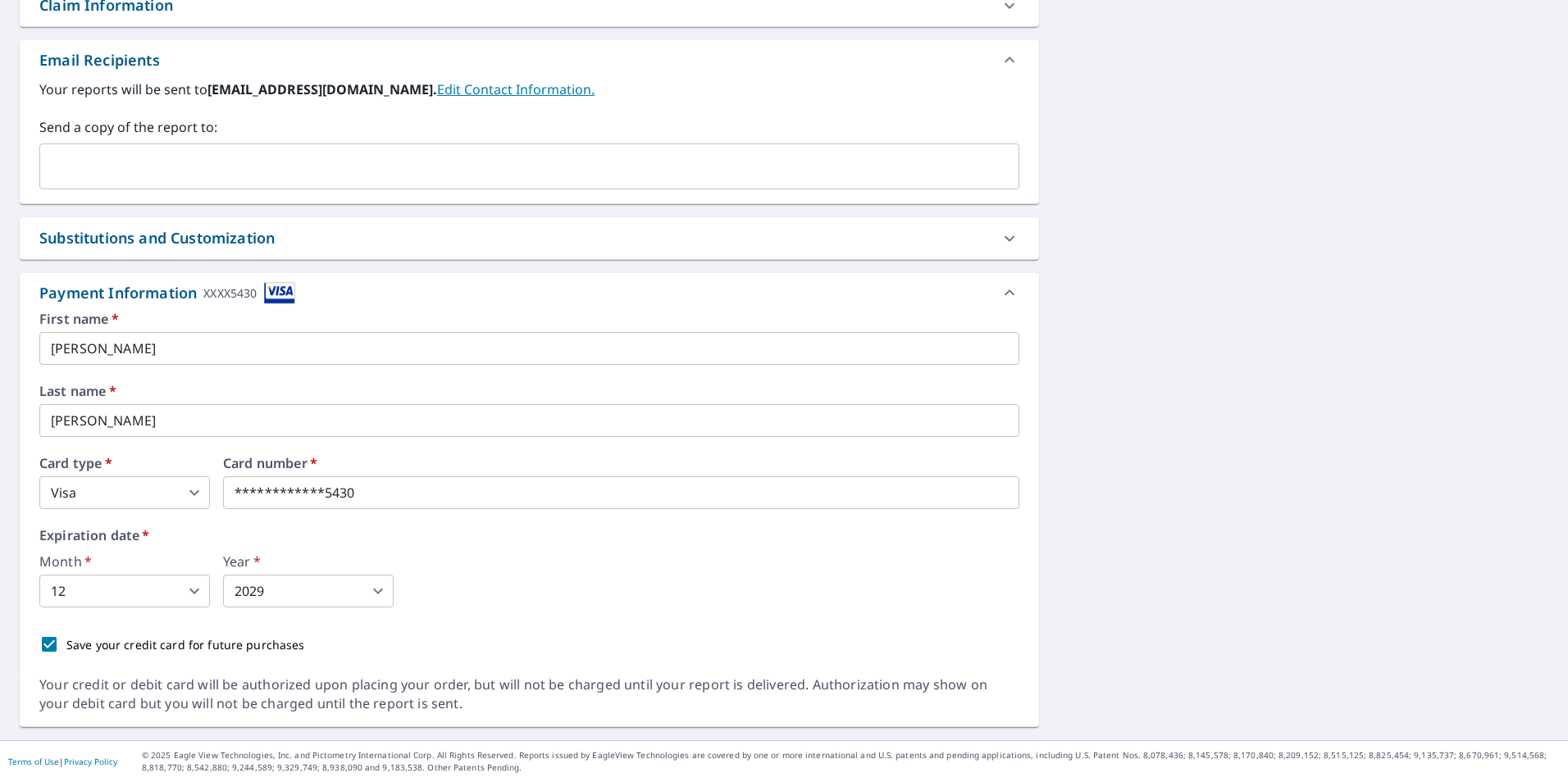
scroll to position [611, 0]
click at [390, 491] on div "Card number   *" at bounding box center [621, 483] width 796 height 53
click at [416, 578] on div "Month   * 12 12 ​ Year   * 2029 2029 ​" at bounding box center [529, 582] width 979 height 53
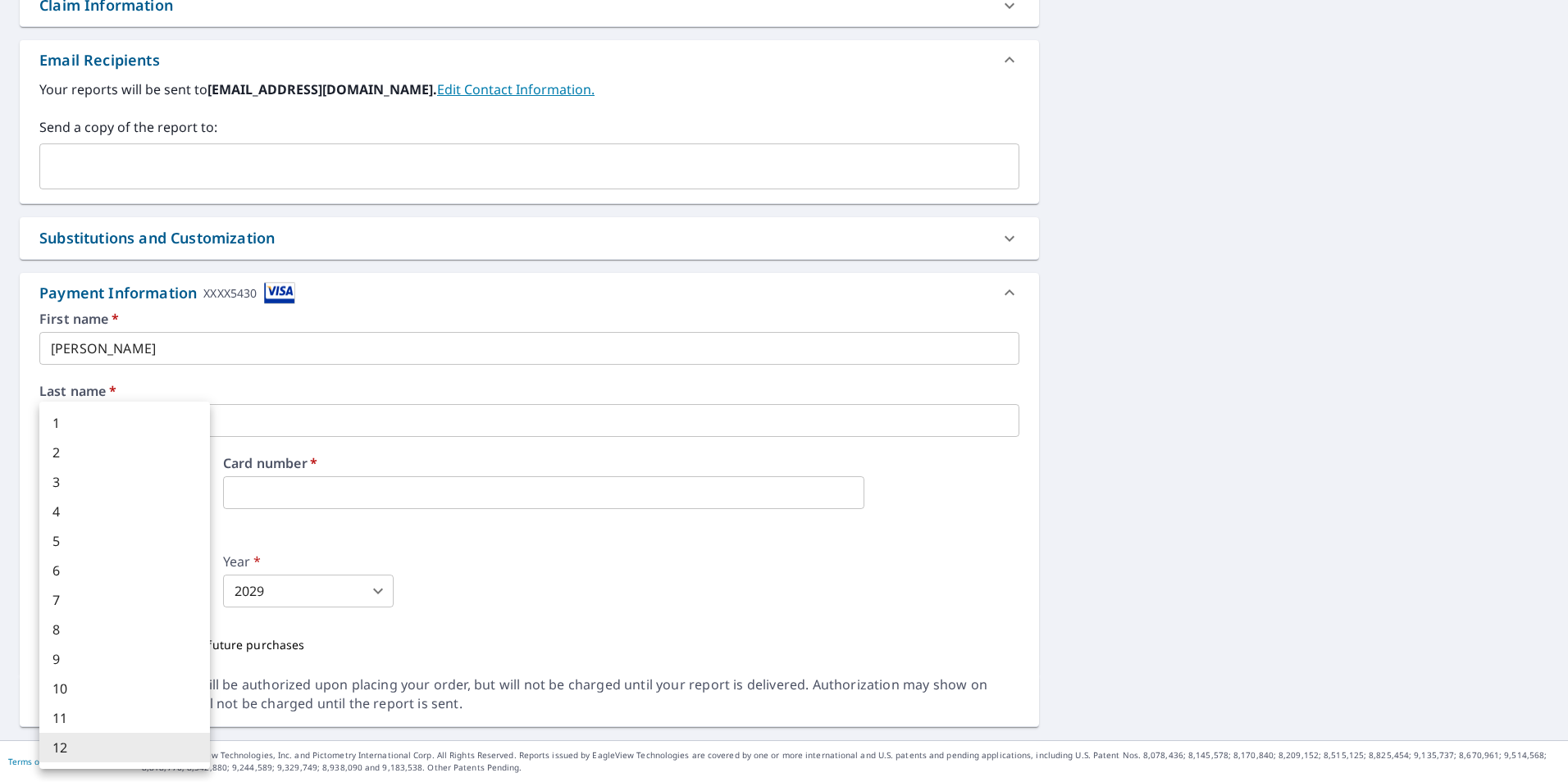
click at [119, 600] on body "LL LL Dashboard Order History Cancel Order LL Dashboard / Finalize Order Finali…" at bounding box center [784, 391] width 1568 height 782
click at [96, 680] on li "10" at bounding box center [124, 688] width 170 height 30
type input "10"
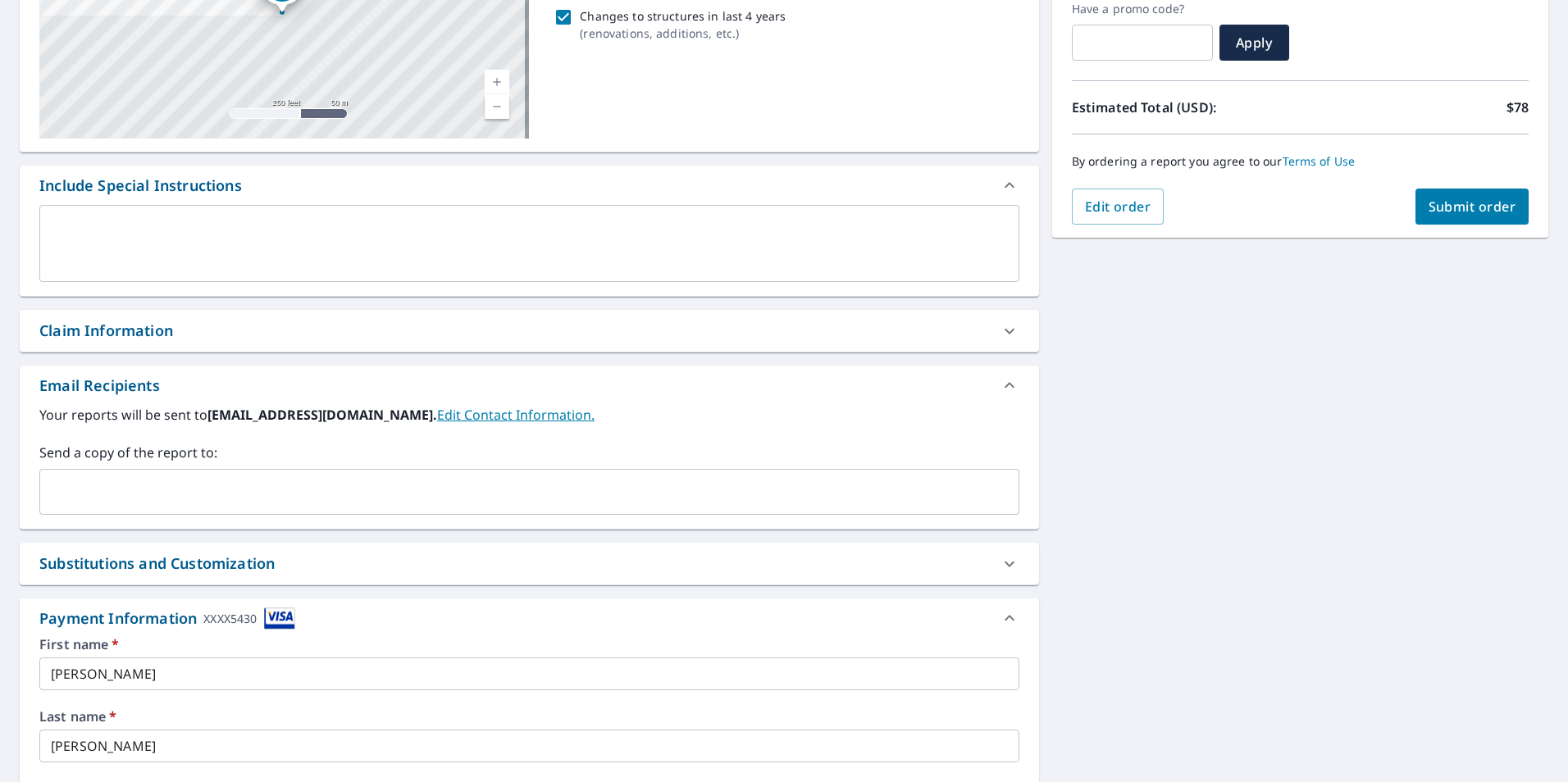
scroll to position [283, 0]
click at [1428, 202] on span "Submit order" at bounding box center [1472, 209] width 88 height 18
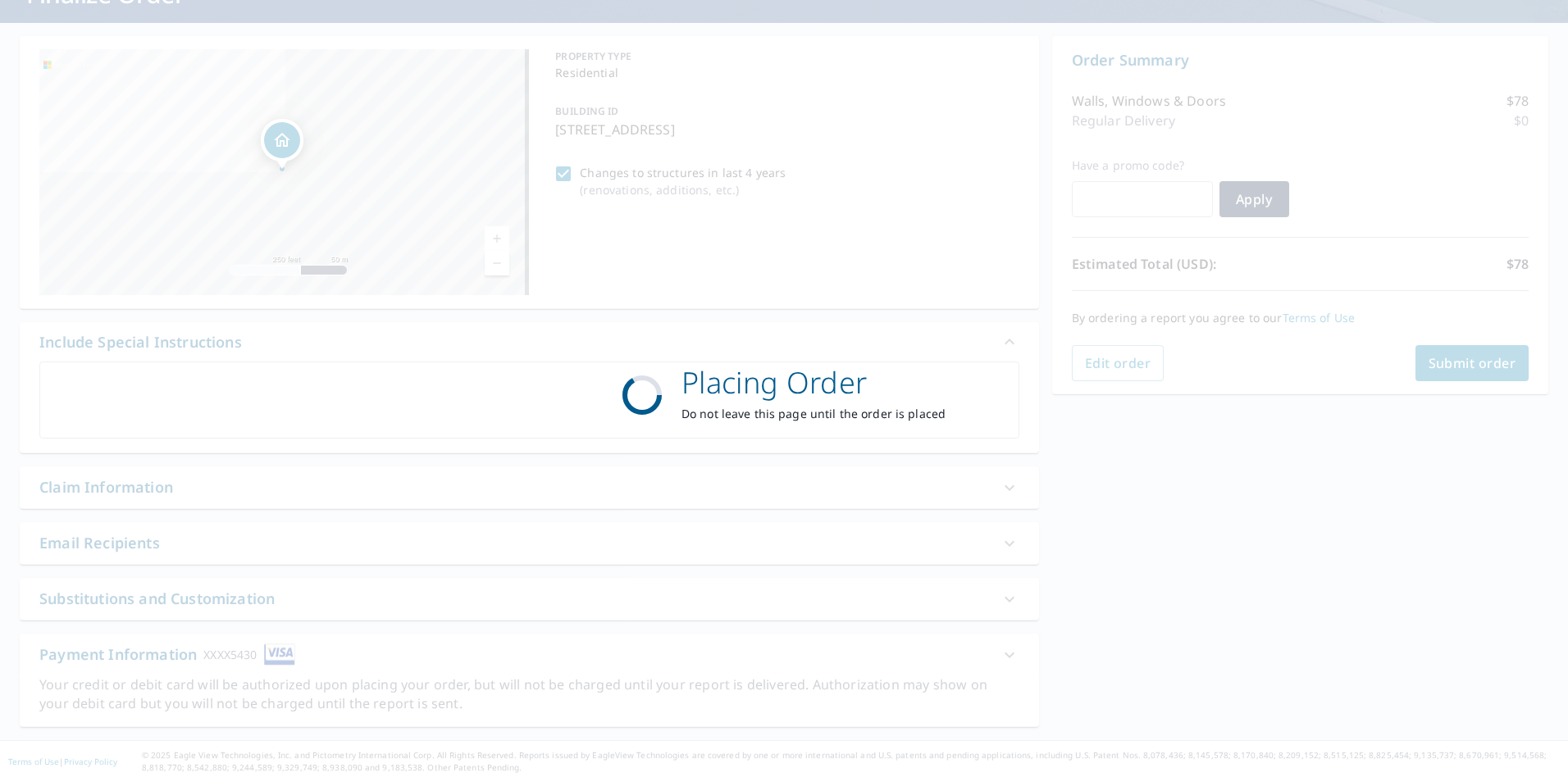
scroll to position [129, 0]
